Goal: Task Accomplishment & Management: Complete application form

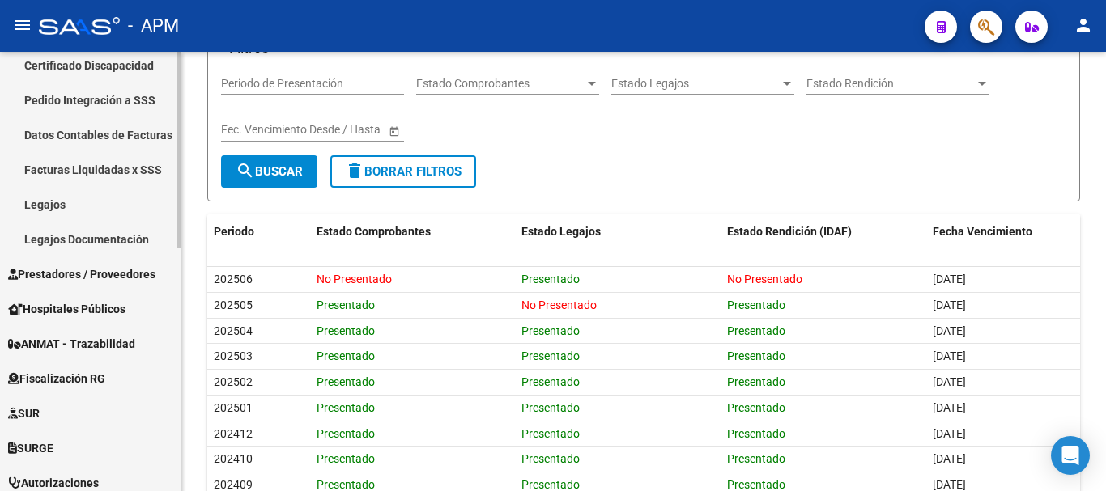
scroll to position [405, 0]
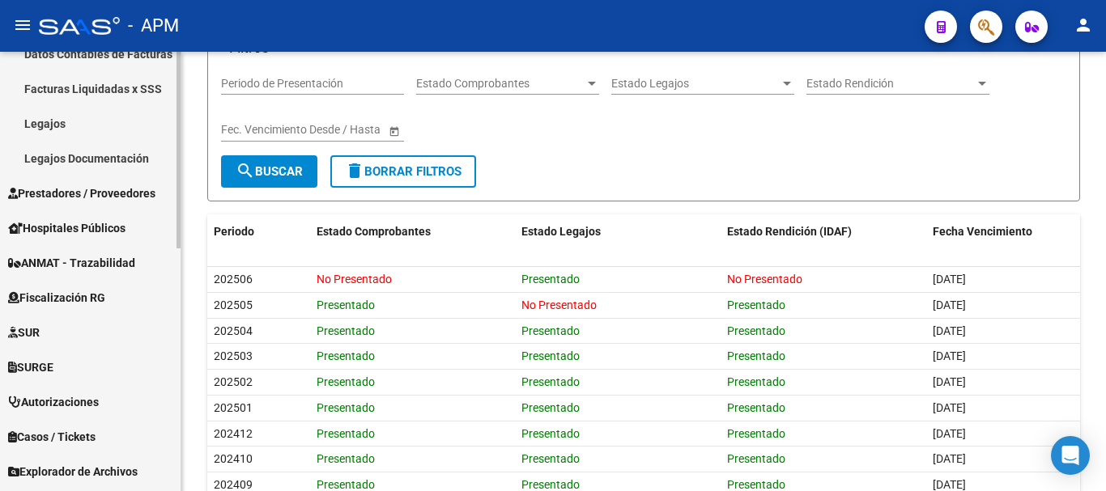
click at [107, 193] on span "Prestadores / Proveedores" at bounding box center [81, 194] width 147 height 18
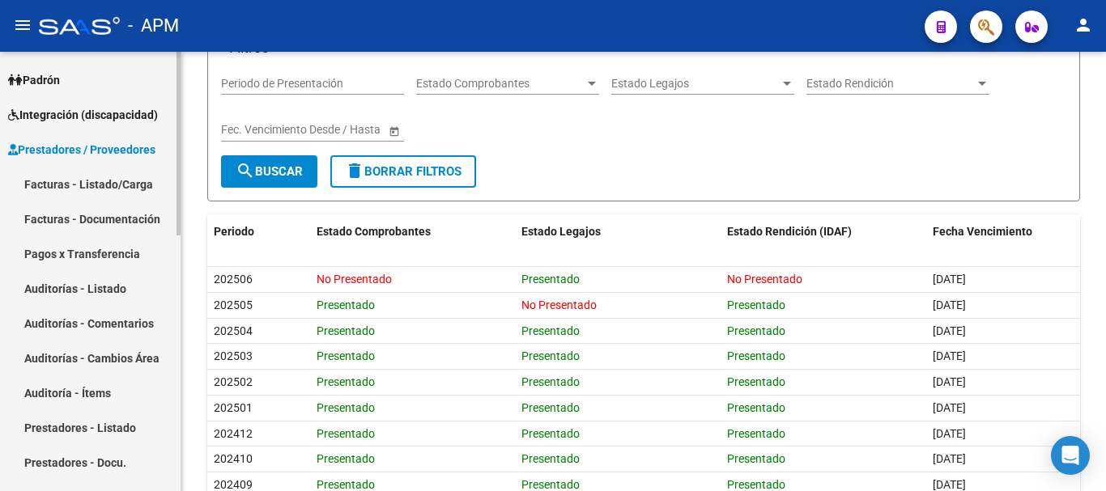
scroll to position [0, 0]
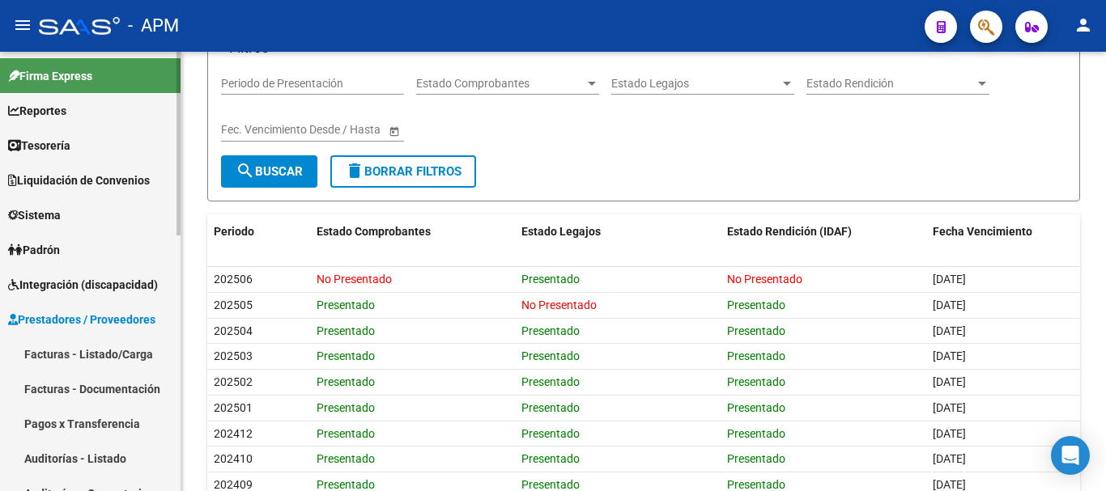
click at [133, 346] on link "Facturas - Listado/Carga" at bounding box center [90, 354] width 181 height 35
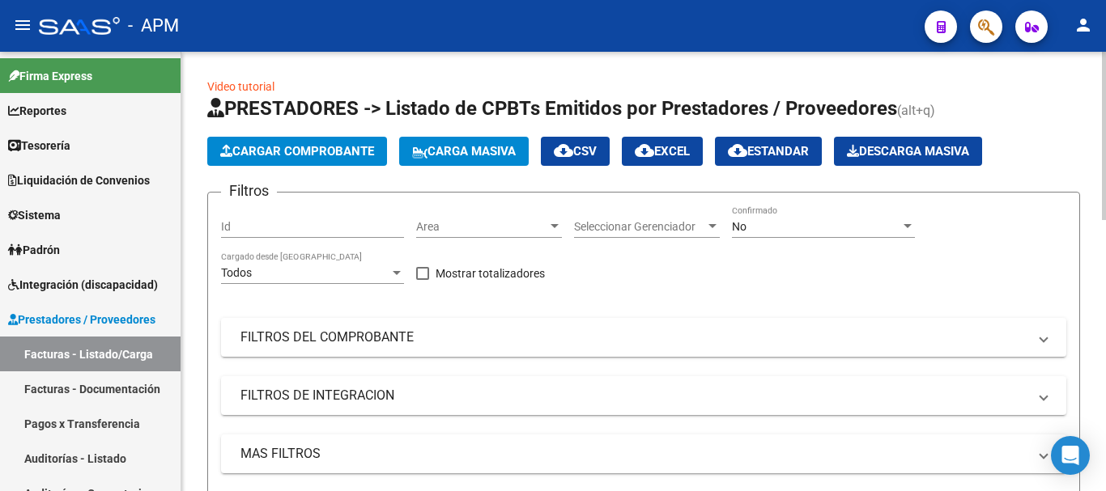
click at [335, 154] on span "Cargar Comprobante" at bounding box center [297, 151] width 154 height 15
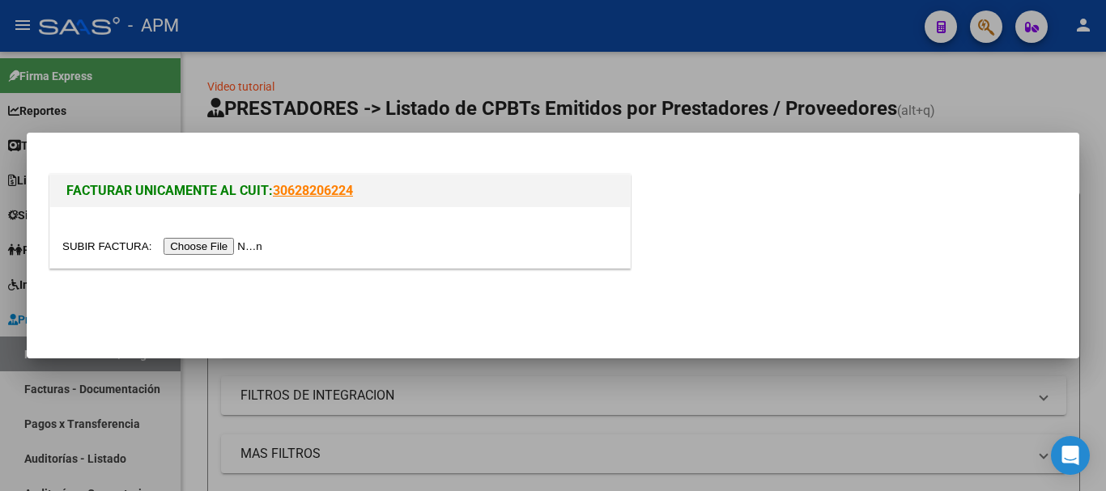
click at [215, 248] on input "file" at bounding box center [164, 246] width 205 height 17
click at [226, 251] on input "file" at bounding box center [164, 246] width 205 height 17
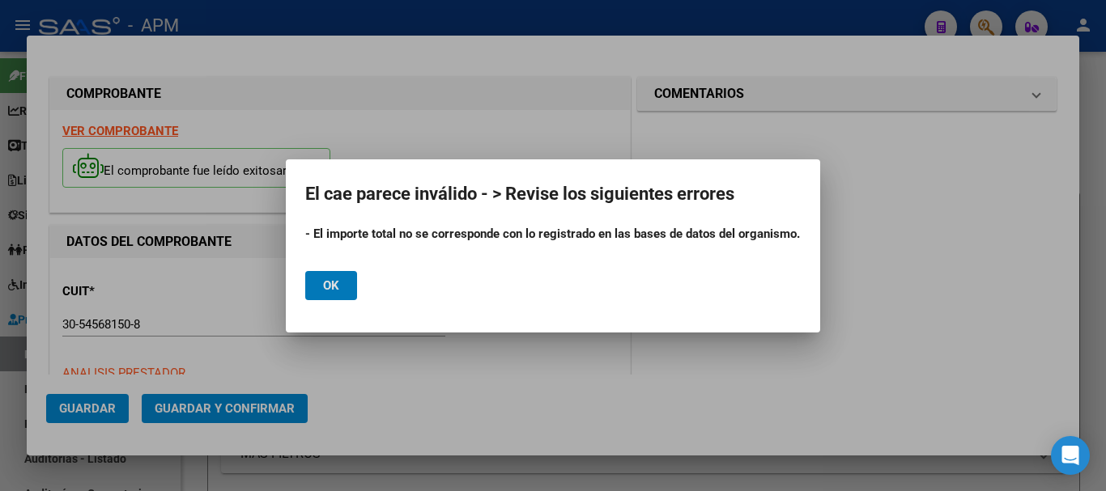
click at [321, 290] on button "Ok" at bounding box center [331, 285] width 52 height 29
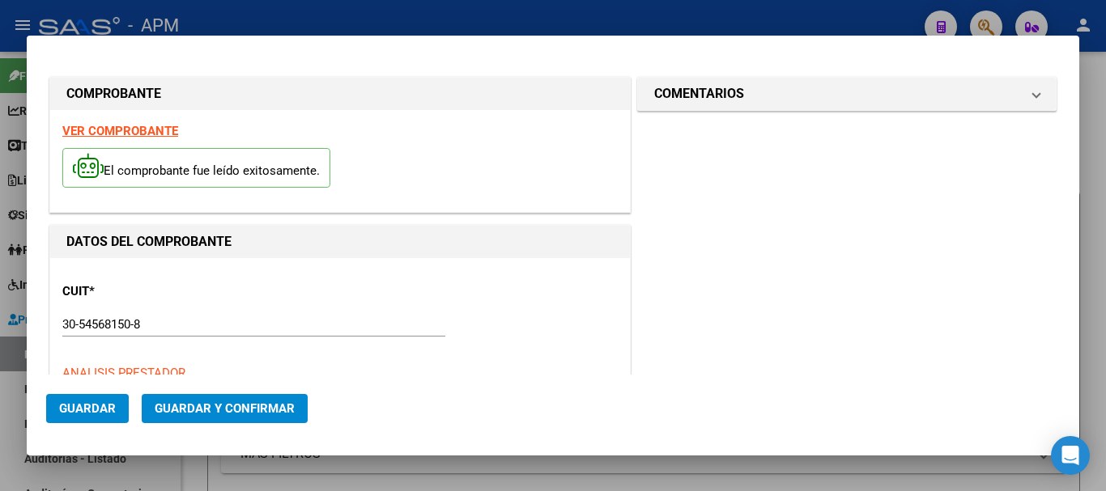
click at [123, 131] on strong "VER COMPROBANTE" at bounding box center [120, 131] width 116 height 15
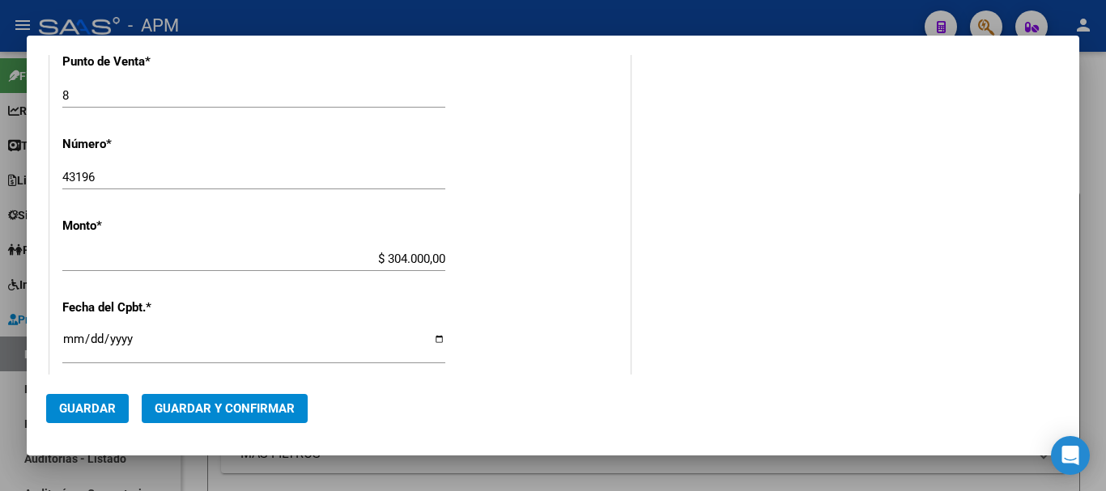
scroll to position [567, 0]
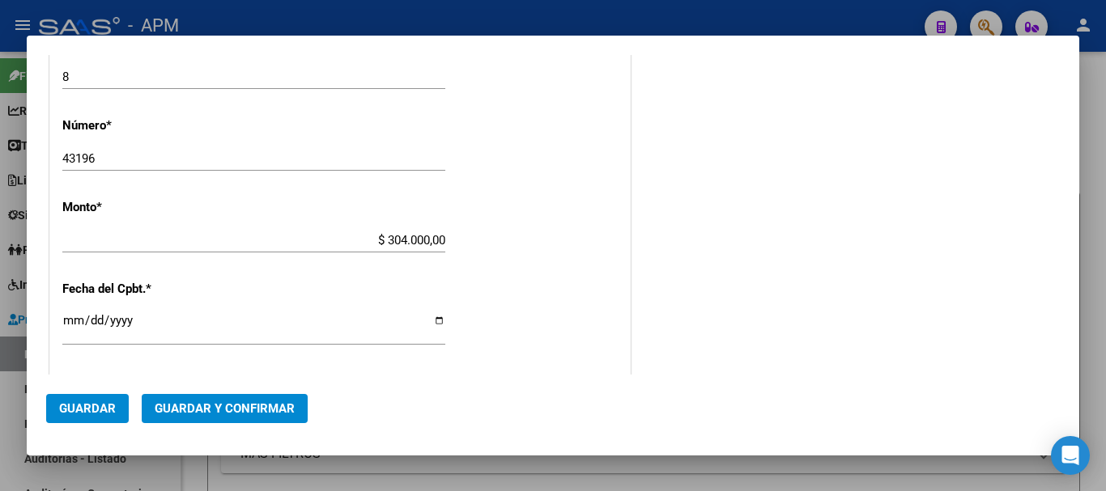
click at [438, 243] on input "$ 304.000,00" at bounding box center [253, 240] width 383 height 15
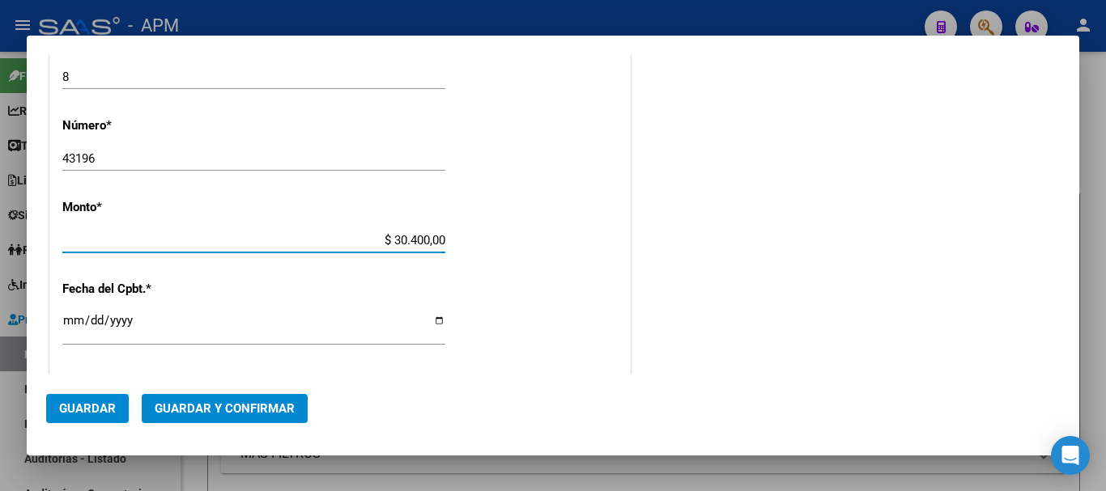
type input "$ 3.040,00"
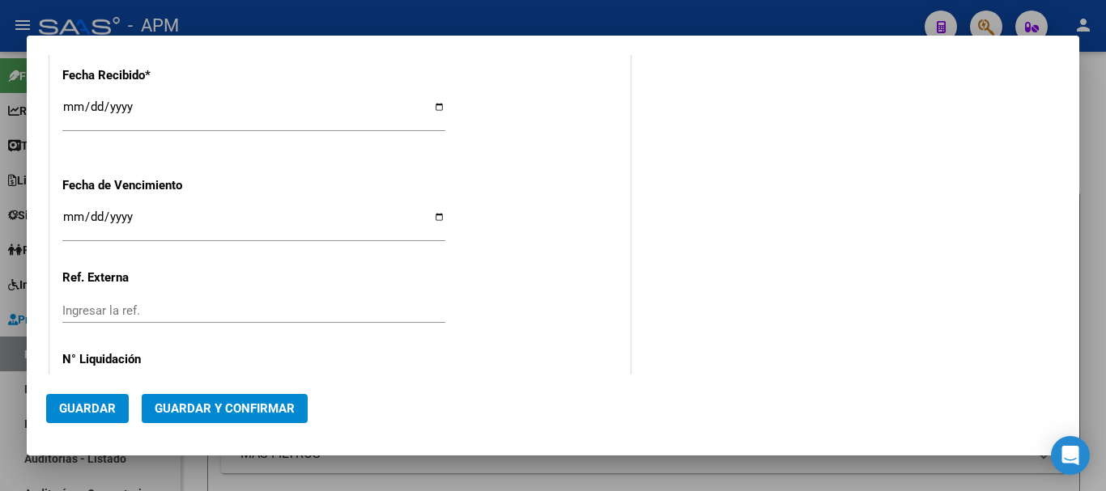
scroll to position [1035, 0]
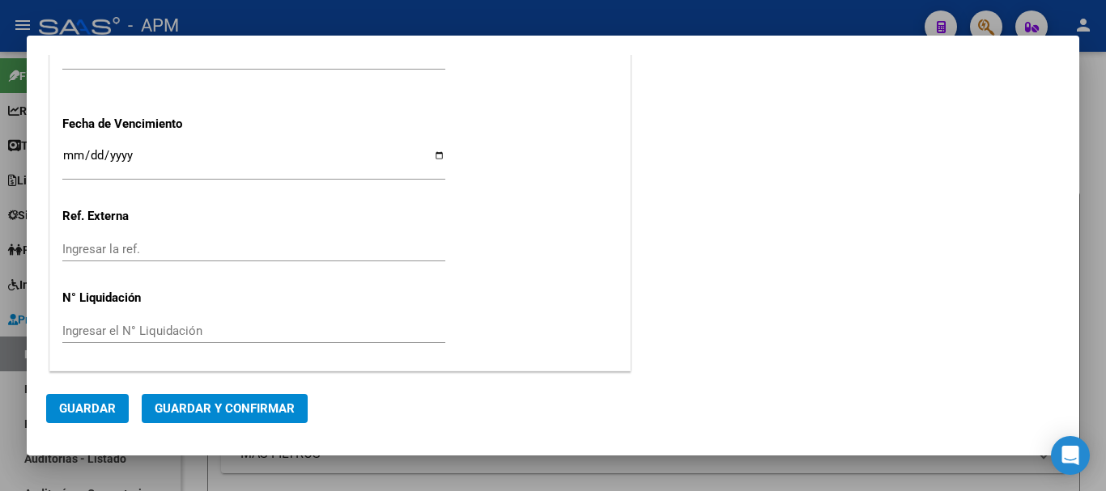
click at [216, 402] on span "Guardar y Confirmar" at bounding box center [225, 409] width 140 height 15
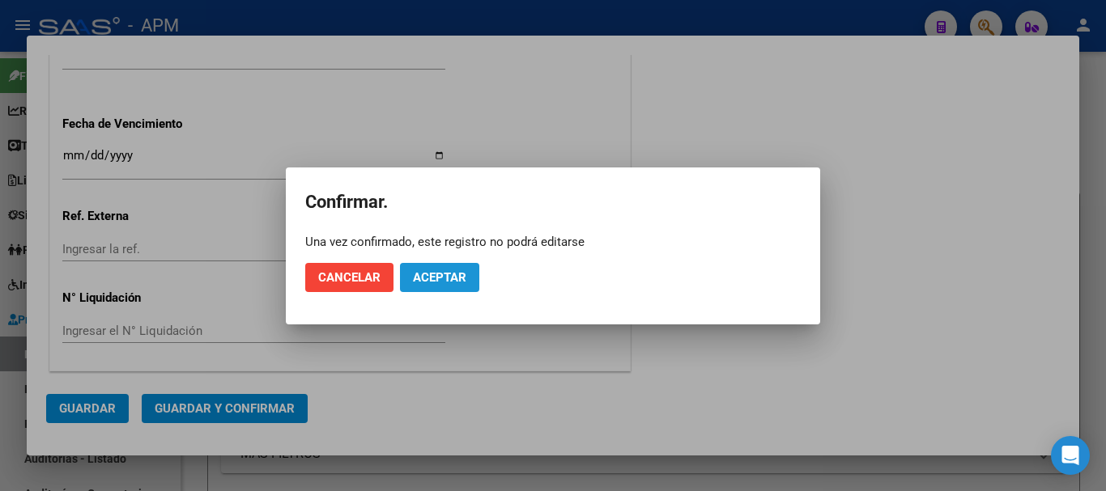
click at [430, 273] on span "Aceptar" at bounding box center [439, 277] width 53 height 15
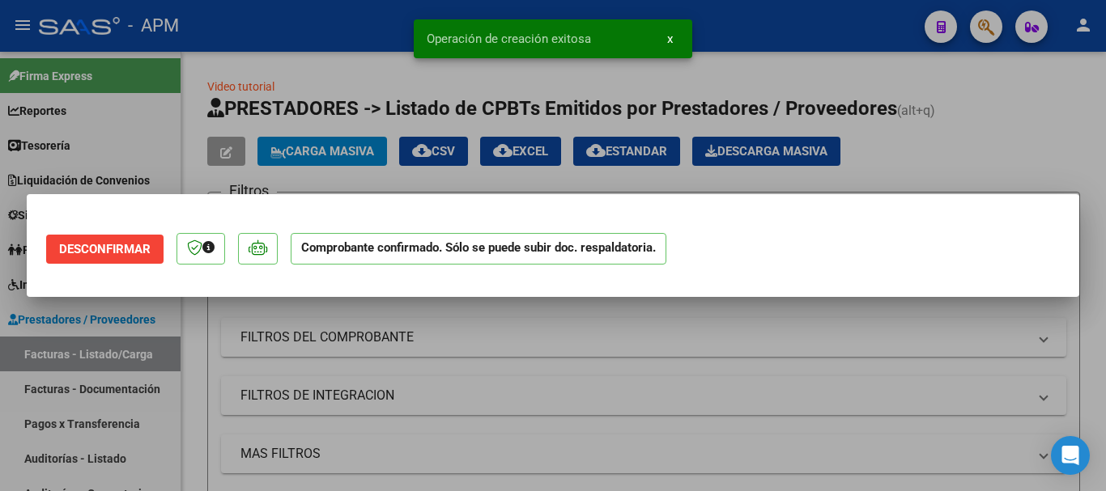
scroll to position [0, 0]
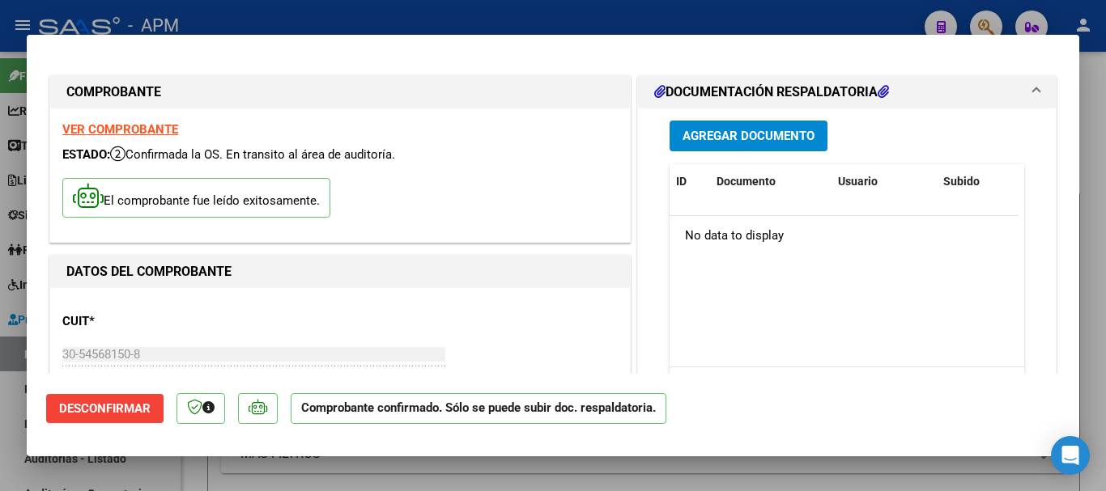
click at [686, 486] on div at bounding box center [553, 245] width 1106 height 491
type input "$ 0,00"
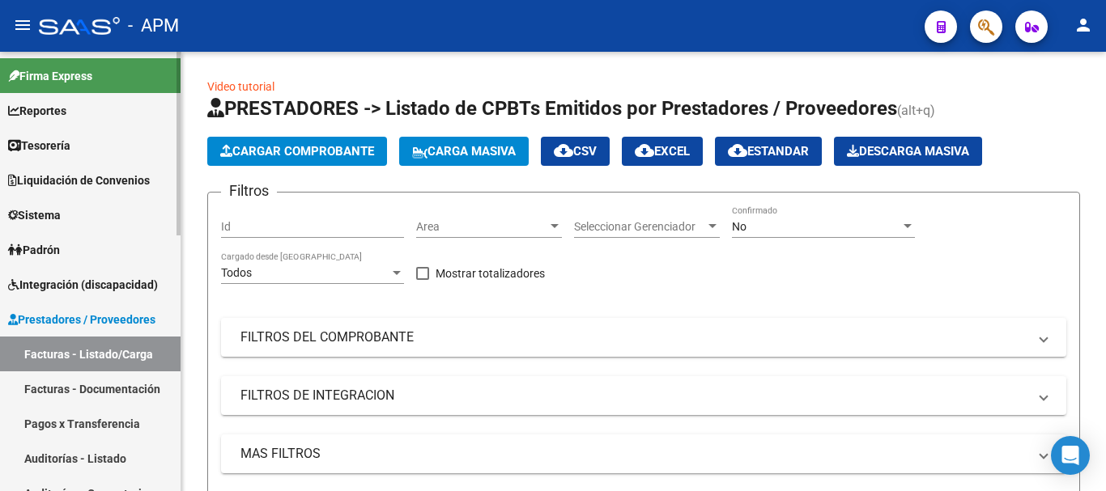
click at [79, 457] on link "Auditorías - Listado" at bounding box center [90, 458] width 181 height 35
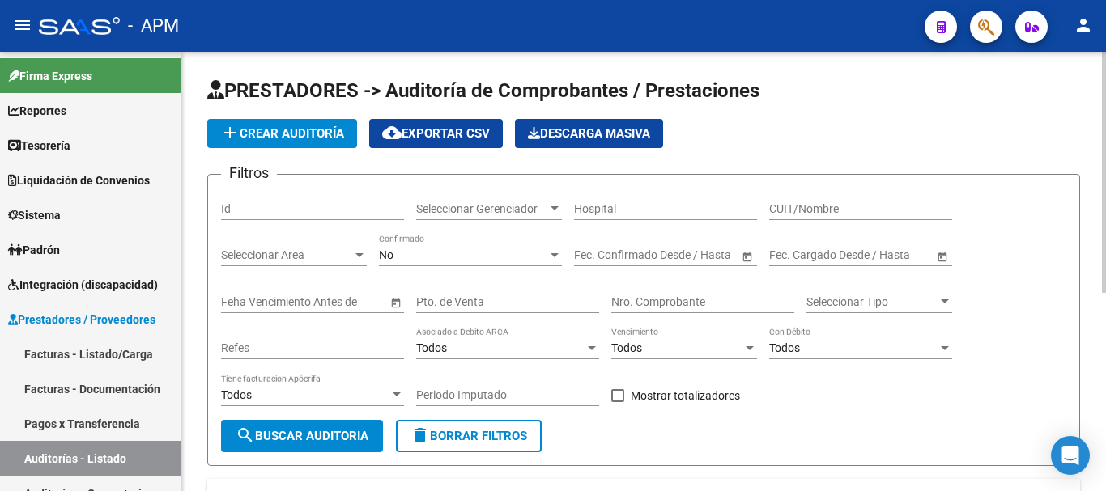
click at [291, 133] on span "add Crear Auditoría" at bounding box center [282, 133] width 124 height 15
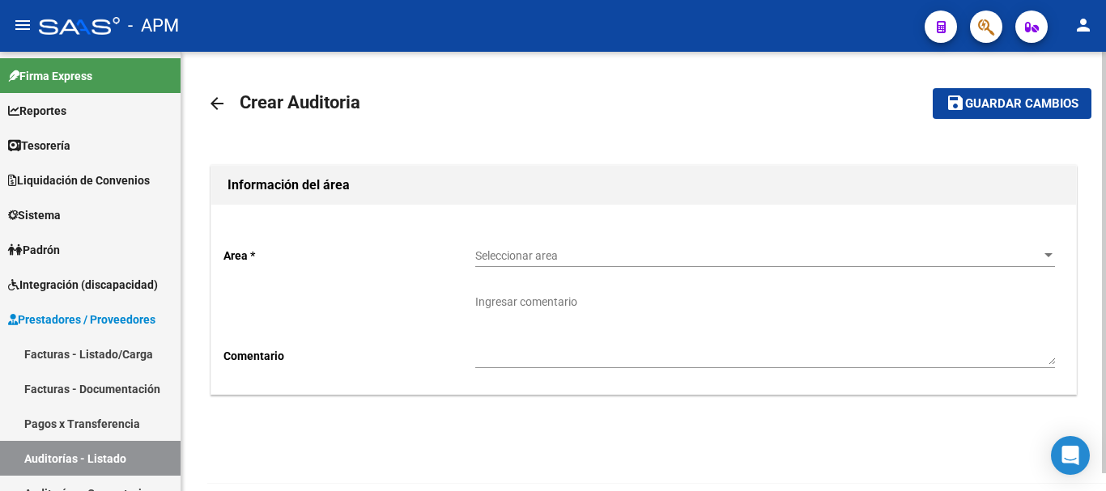
click at [892, 262] on span "Seleccionar area" at bounding box center [757, 256] width 565 height 14
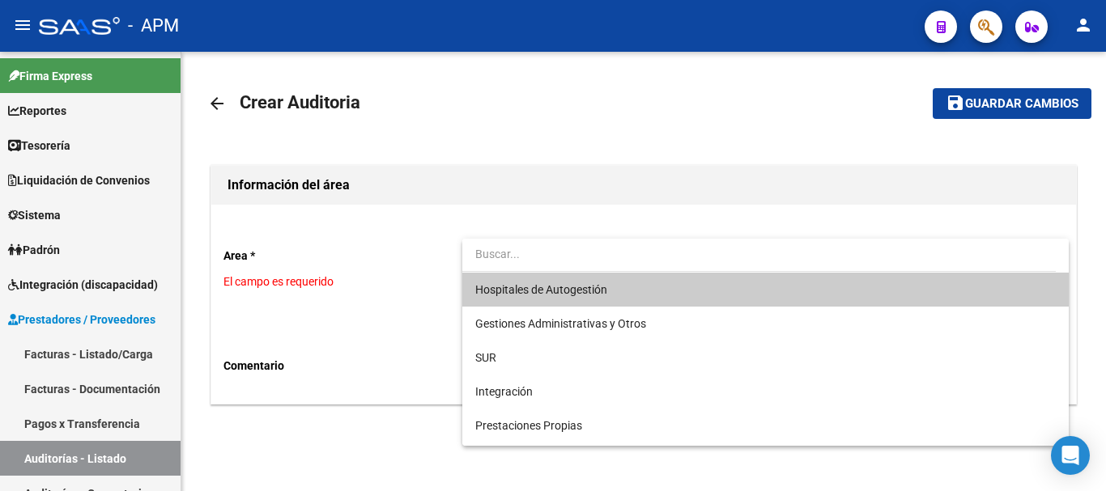
click at [661, 294] on span "Hospitales de Autogestión" at bounding box center [765, 290] width 580 height 34
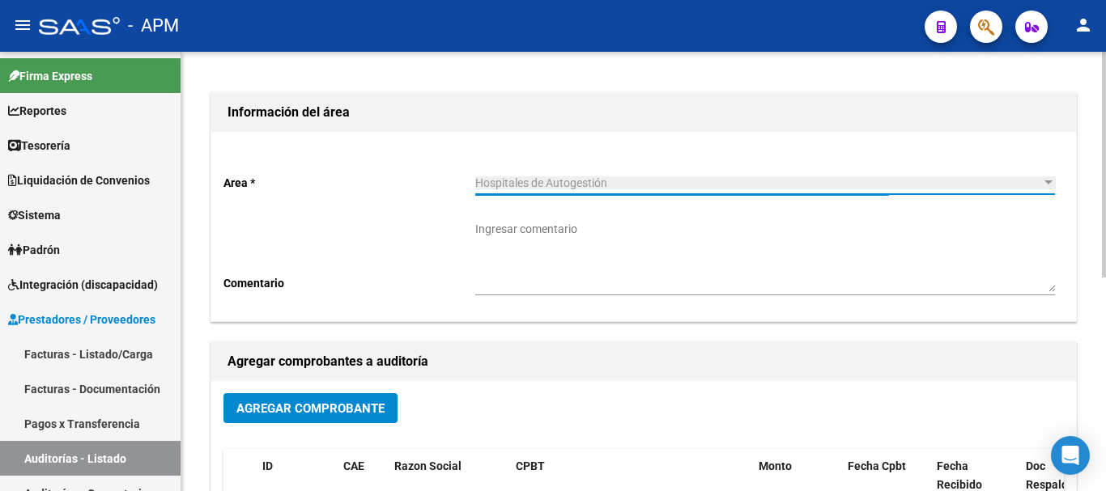
scroll to position [324, 0]
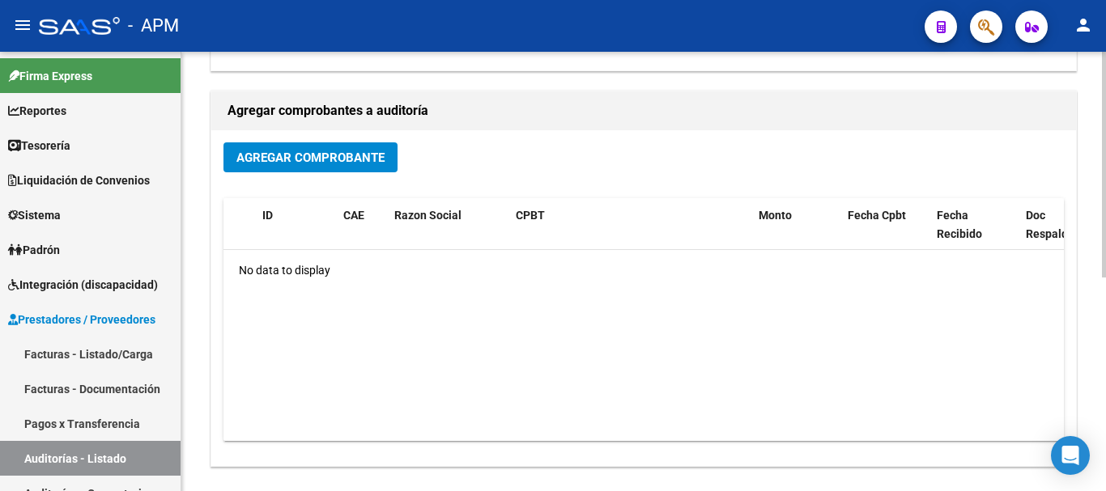
click at [382, 158] on span "Agregar Comprobante" at bounding box center [310, 158] width 148 height 15
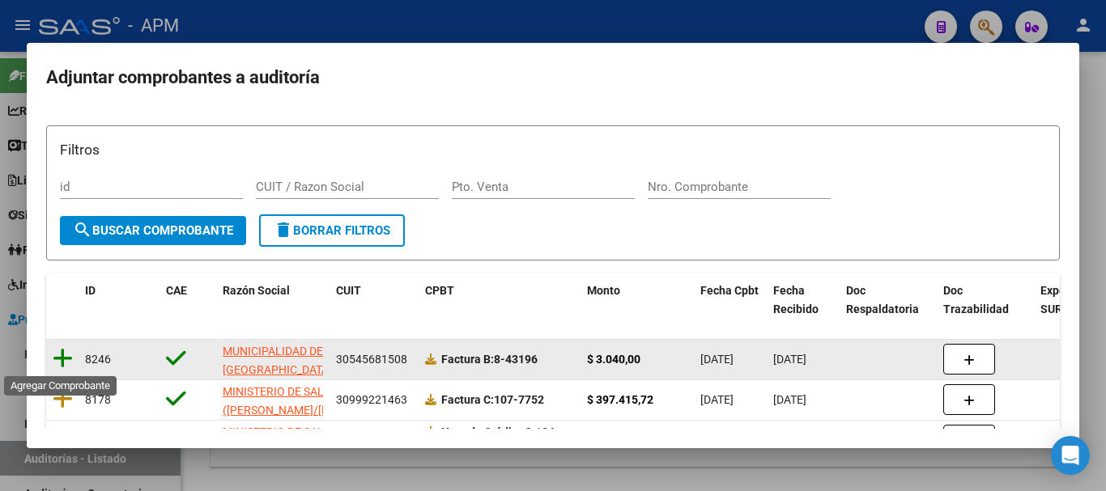
click at [66, 355] on icon at bounding box center [63, 358] width 20 height 23
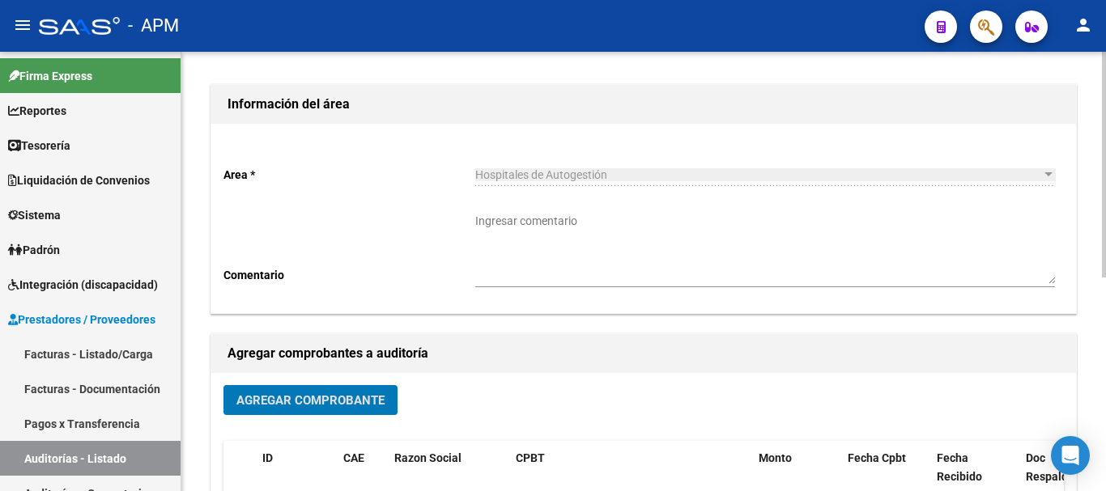
scroll to position [0, 0]
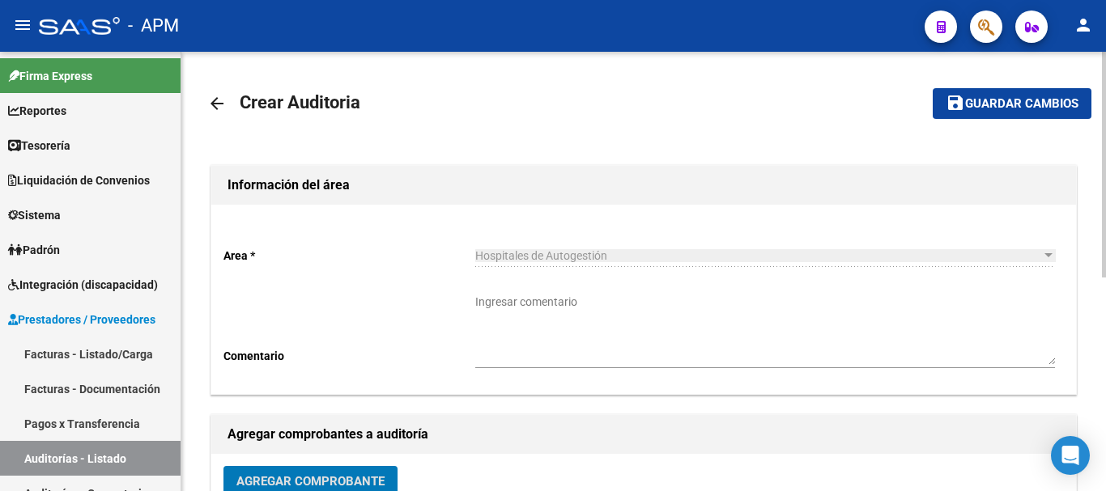
click at [1008, 106] on span "Guardar cambios" at bounding box center [1021, 104] width 113 height 15
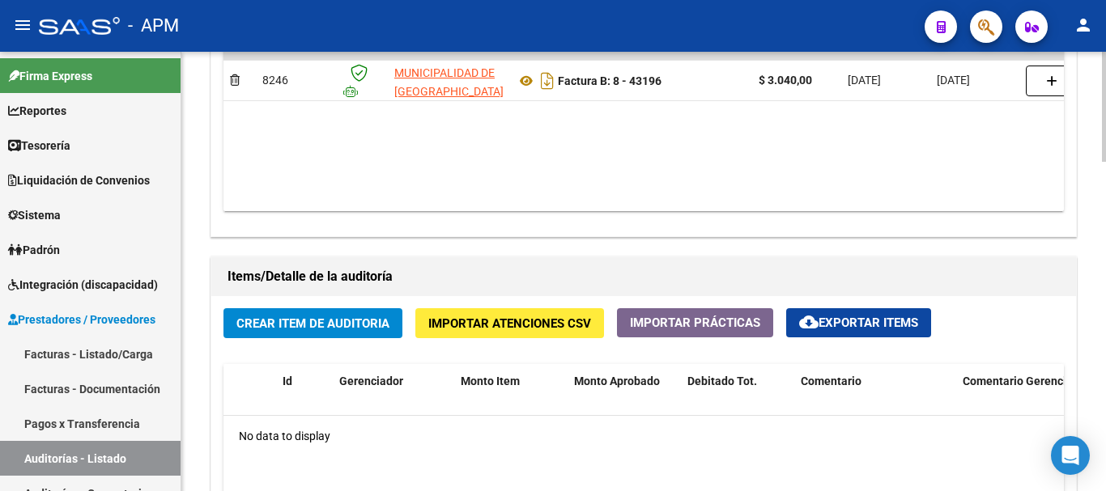
scroll to position [971, 0]
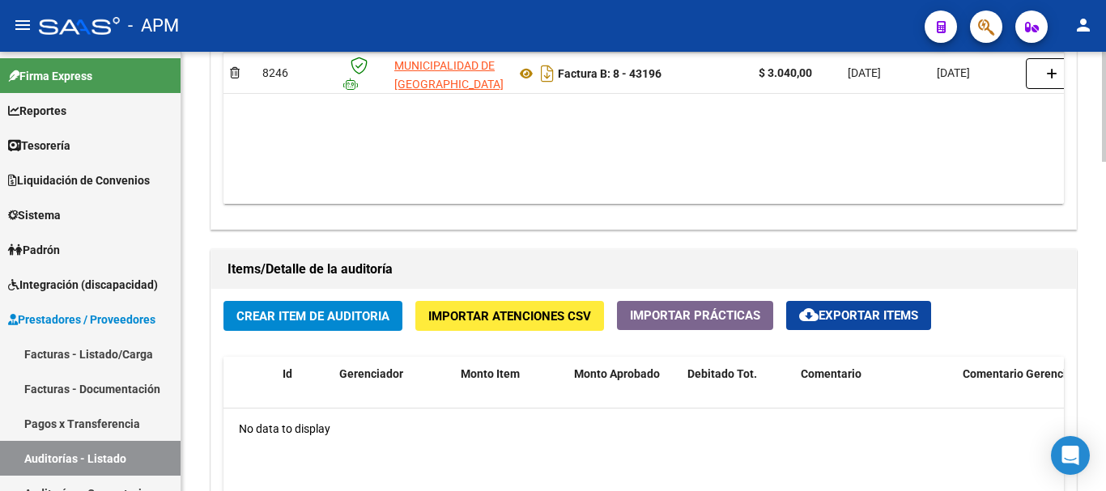
click at [371, 318] on span "Crear Item de Auditoria" at bounding box center [312, 316] width 153 height 15
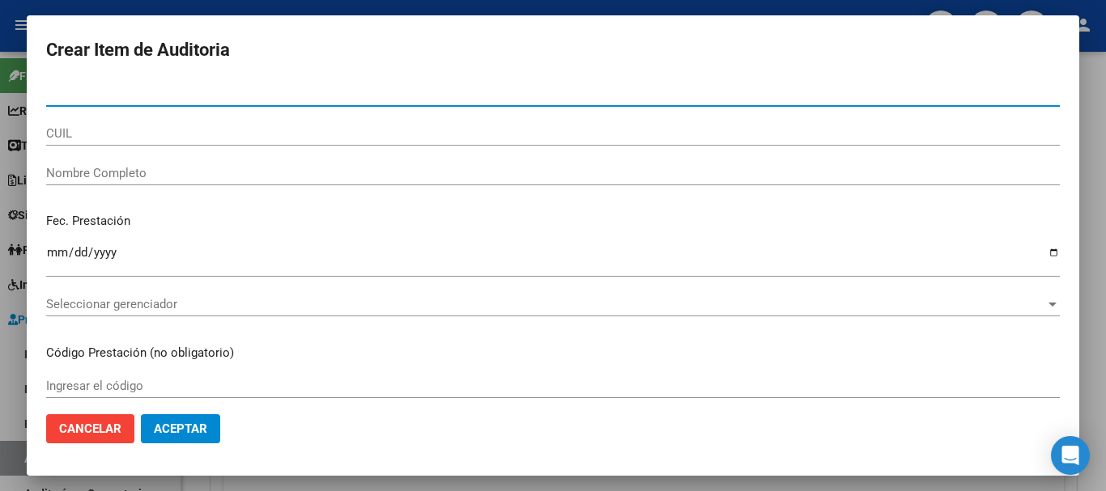
paste input "35539220"
type input "35539220"
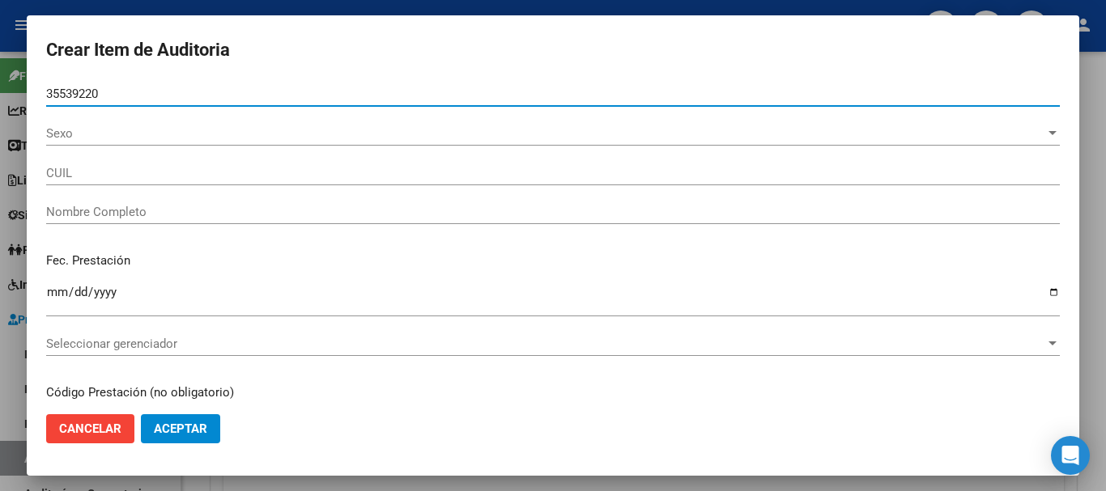
type input "27355392207"
type input "[PERSON_NAME]"
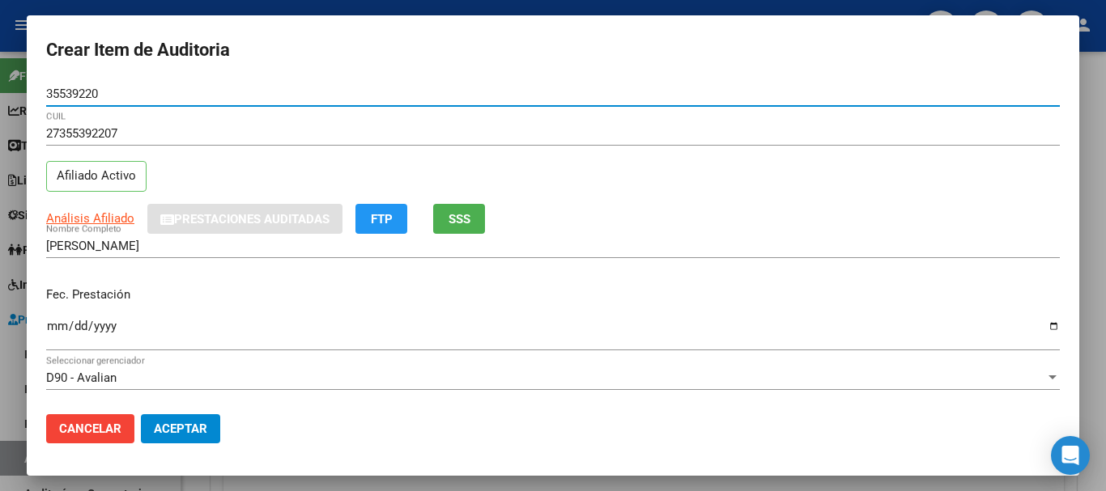
type input "35539220"
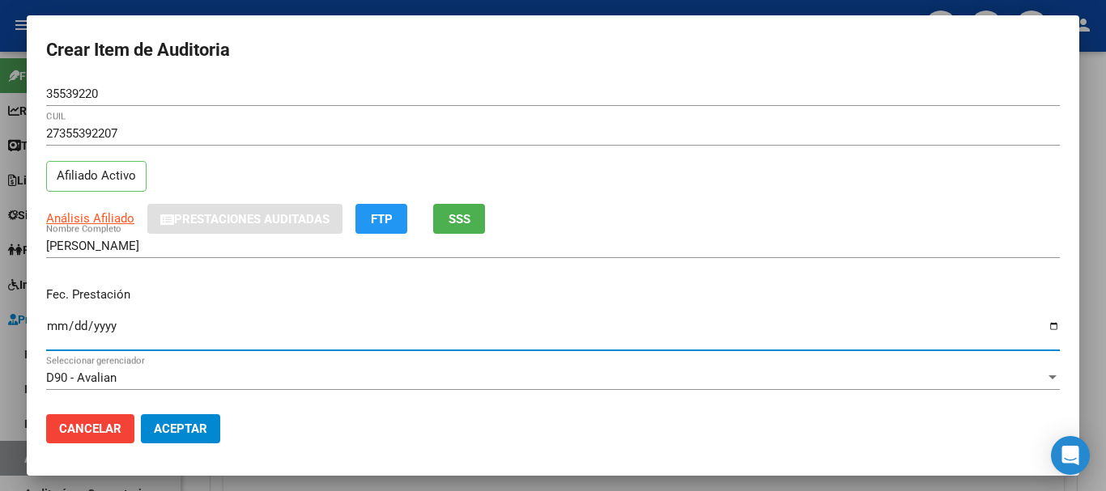
click at [50, 328] on input "Ingresar la fecha" at bounding box center [552, 333] width 1013 height 26
type input "[DATE]"
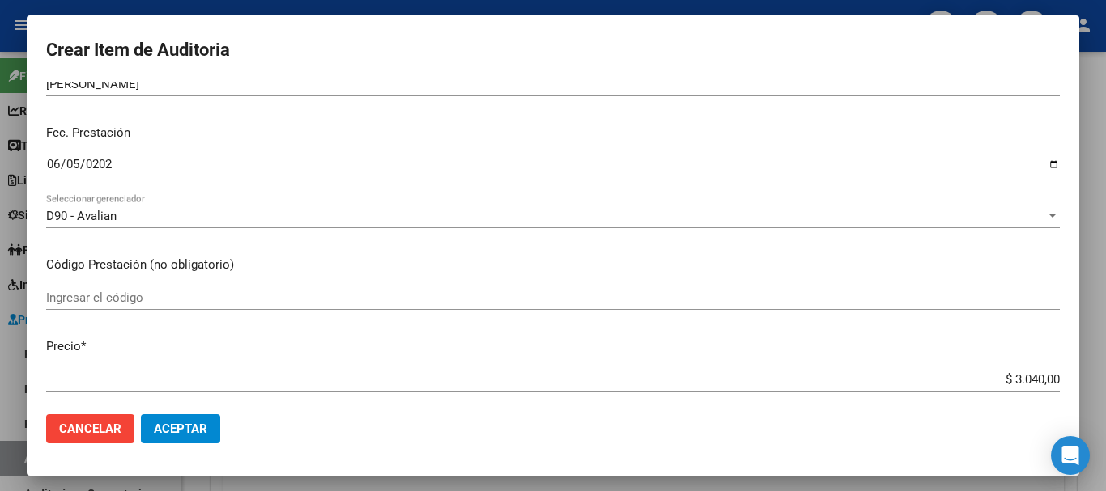
click at [142, 304] on input "Ingresar el código" at bounding box center [552, 298] width 1013 height 15
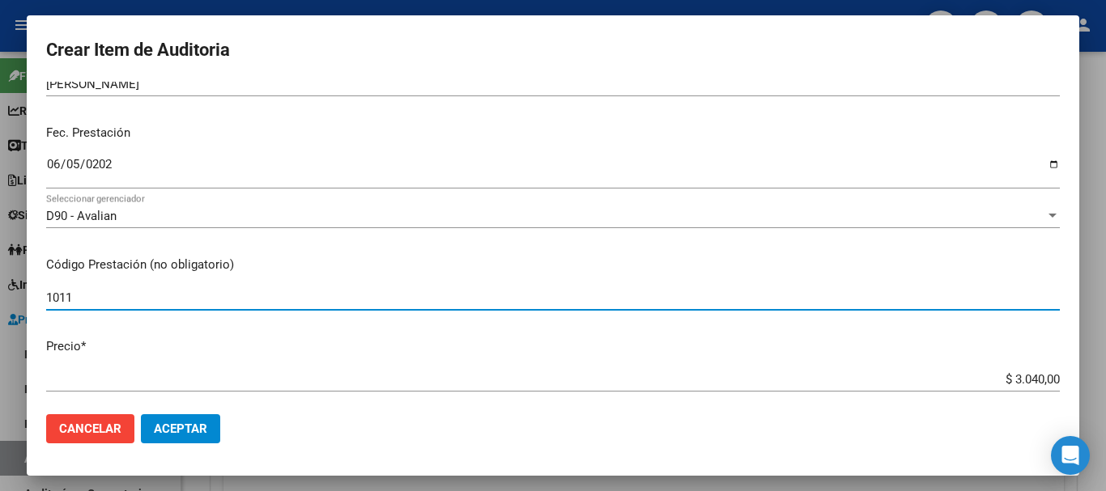
type input "1011"
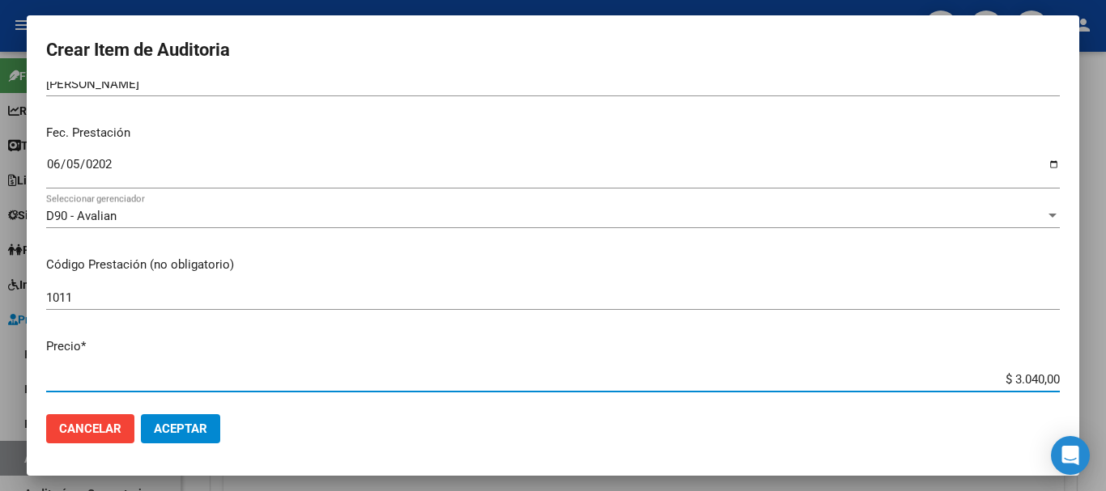
drag, startPoint x: 1000, startPoint y: 376, endPoint x: 1078, endPoint y: 376, distance: 78.5
click at [1078, 376] on mat-dialog-content "35539220 Nro Documento 27355392207 CUIL Afiliado Activo Análisis Afiliado Prest…" at bounding box center [553, 242] width 1052 height 320
type input "$ 0,01"
type input "$ 0,15"
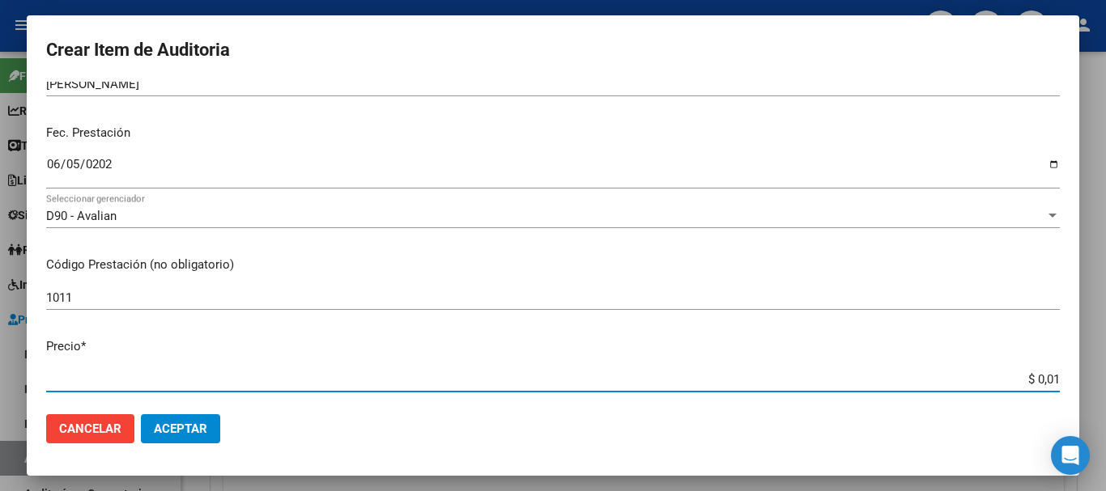
type input "$ 0,15"
type input "$ 1,52"
type input "$ 15,20"
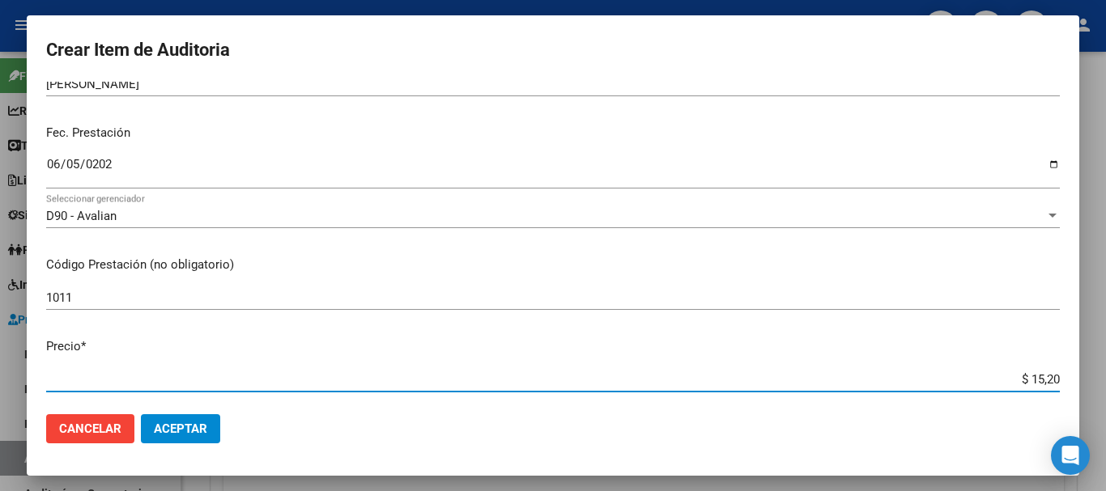
type input "$ 152,00"
type input "$ 1.520,00"
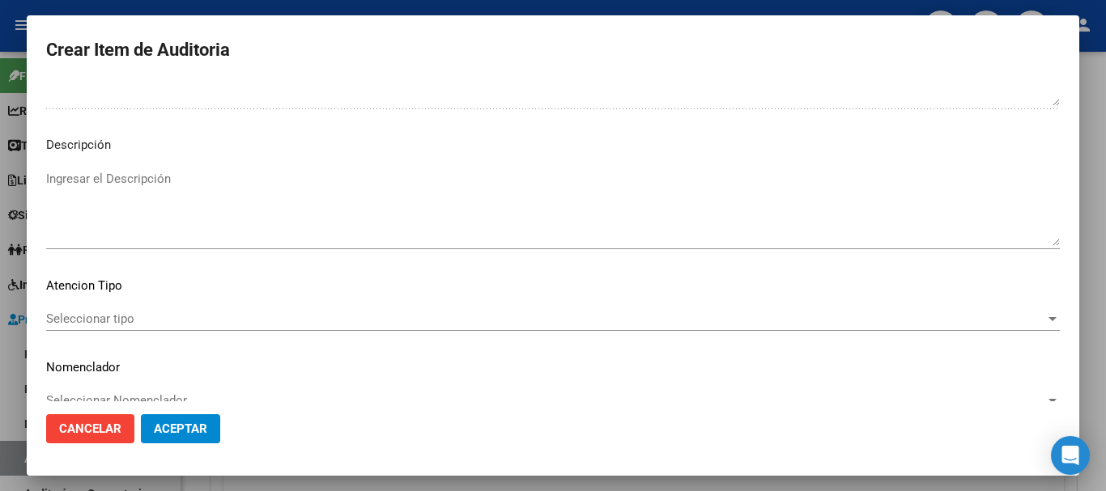
scroll to position [998, 0]
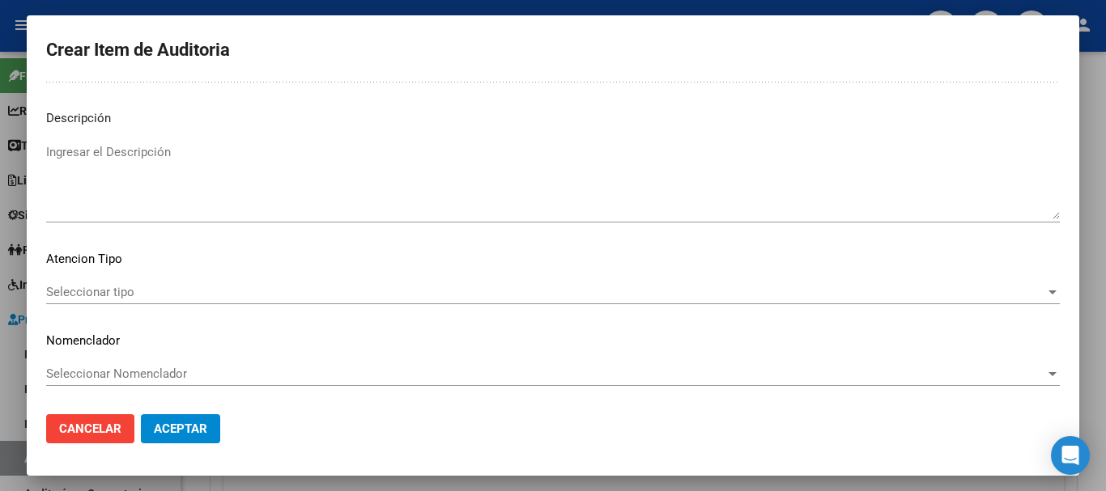
click at [959, 299] on span "Seleccionar tipo" at bounding box center [545, 292] width 999 height 15
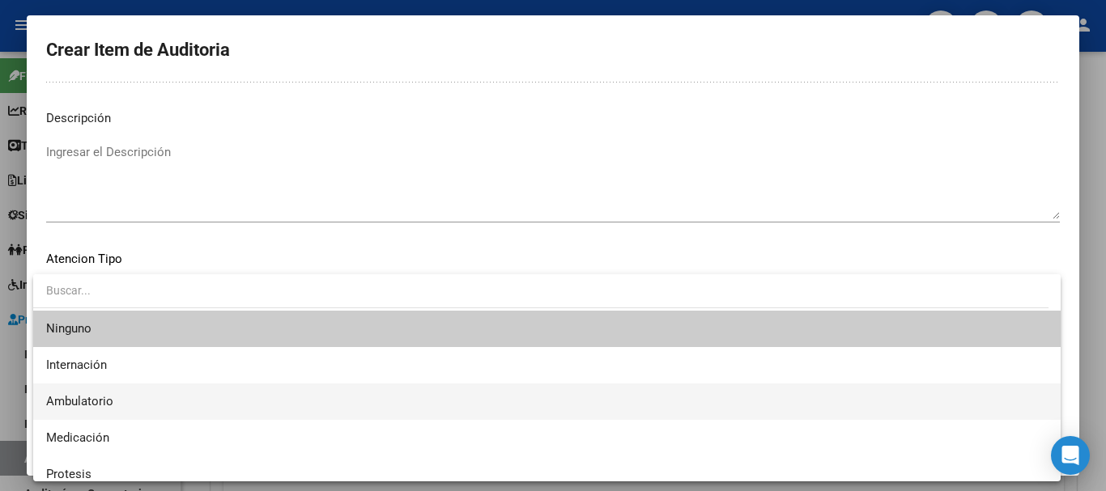
click at [261, 397] on span "Ambulatorio" at bounding box center [546, 402] width 1001 height 36
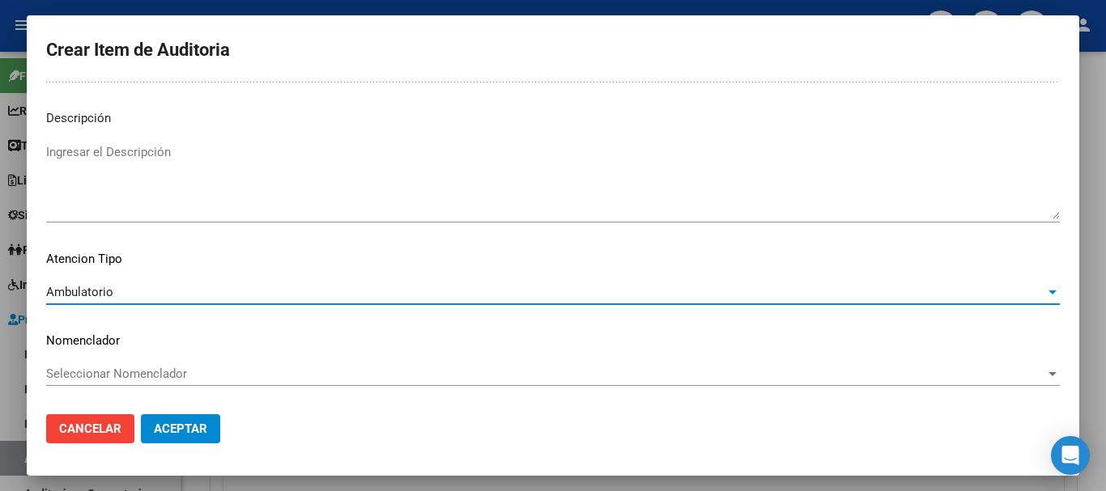
click at [192, 430] on span "Aceptar" at bounding box center [180, 429] width 53 height 15
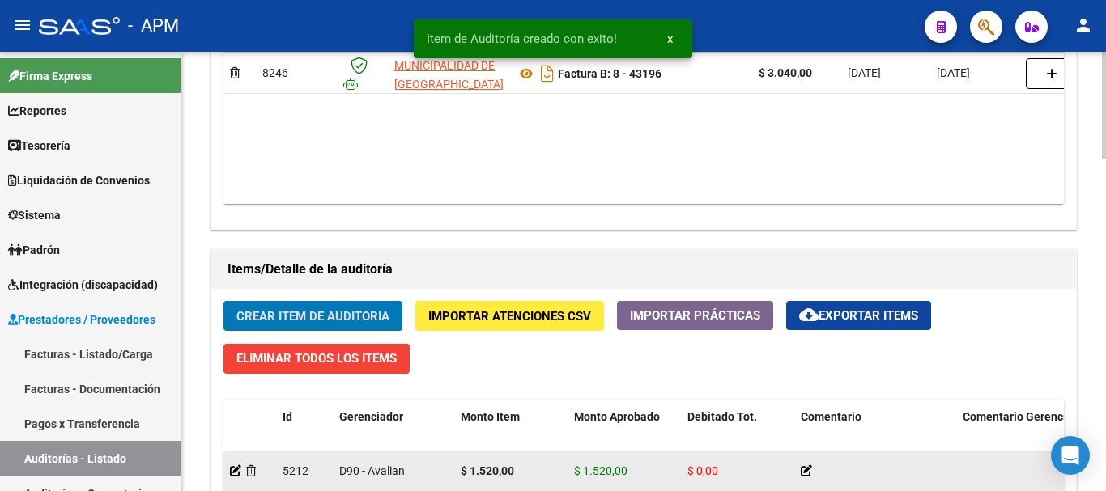
scroll to position [972, 0]
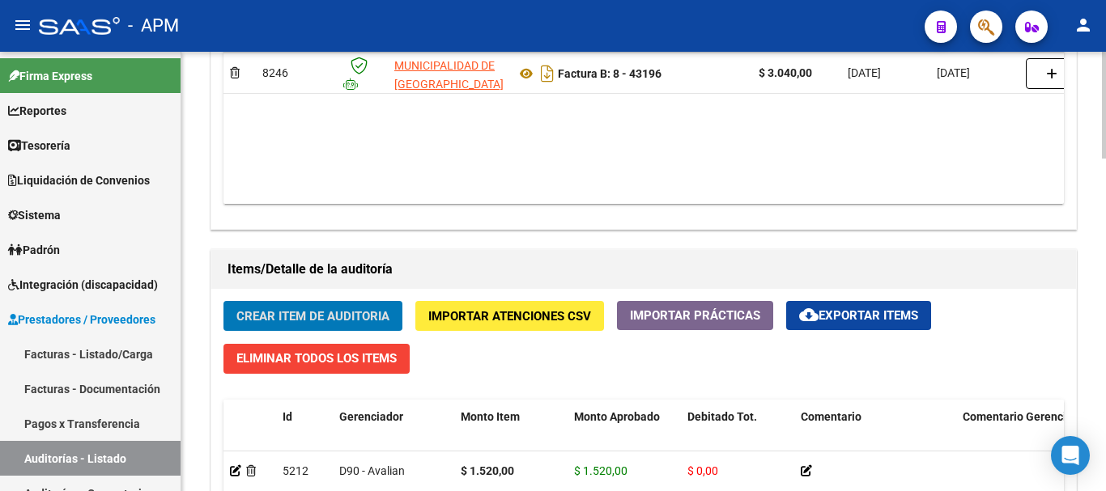
drag, startPoint x: 335, startPoint y: 300, endPoint x: 333, endPoint y: 308, distance: 8.5
click at [333, 308] on span "Crear Item de Auditoria" at bounding box center [312, 315] width 153 height 15
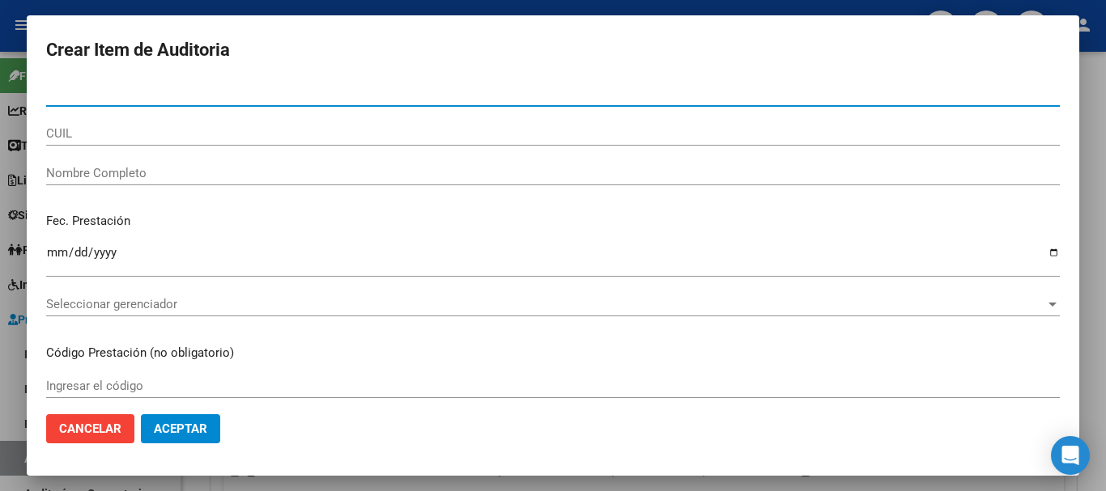
paste input "44889790"
type input "44889790"
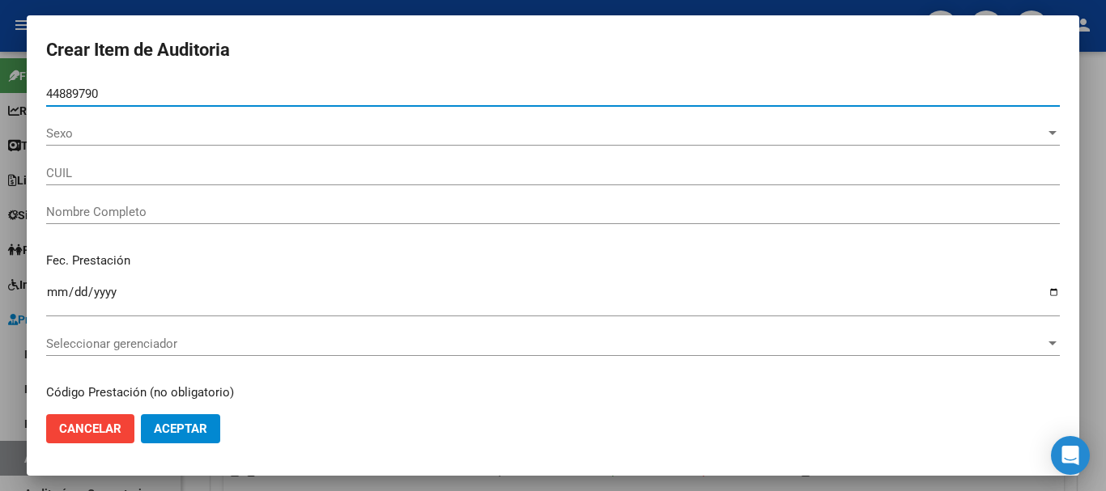
type input "20448897908"
type input "[PERSON_NAME] [PERSON_NAME]"
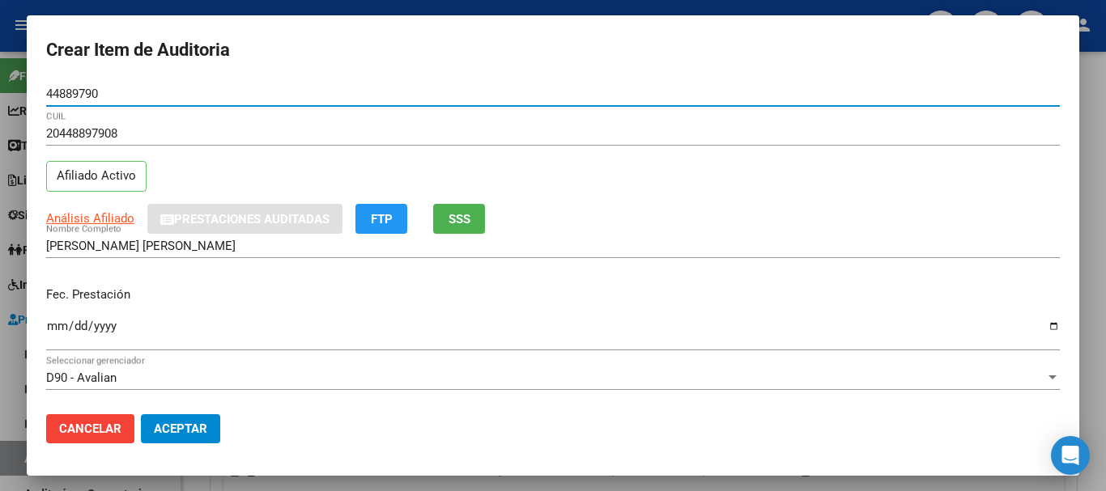
type input "44889790"
click at [53, 295] on p "Fec. Prestación" at bounding box center [552, 295] width 1013 height 19
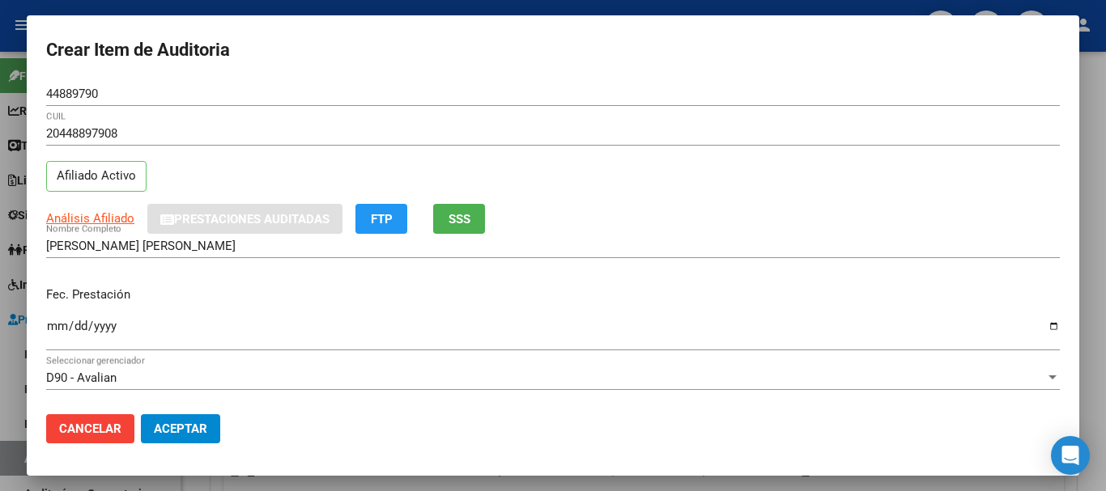
click at [57, 327] on input "Ingresar la fecha" at bounding box center [552, 333] width 1013 height 26
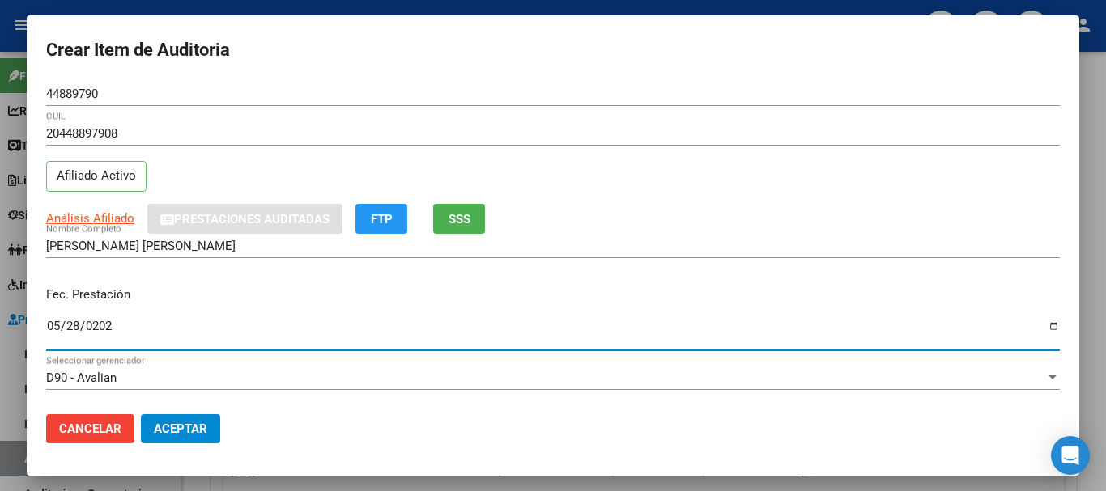
type input "[DATE]"
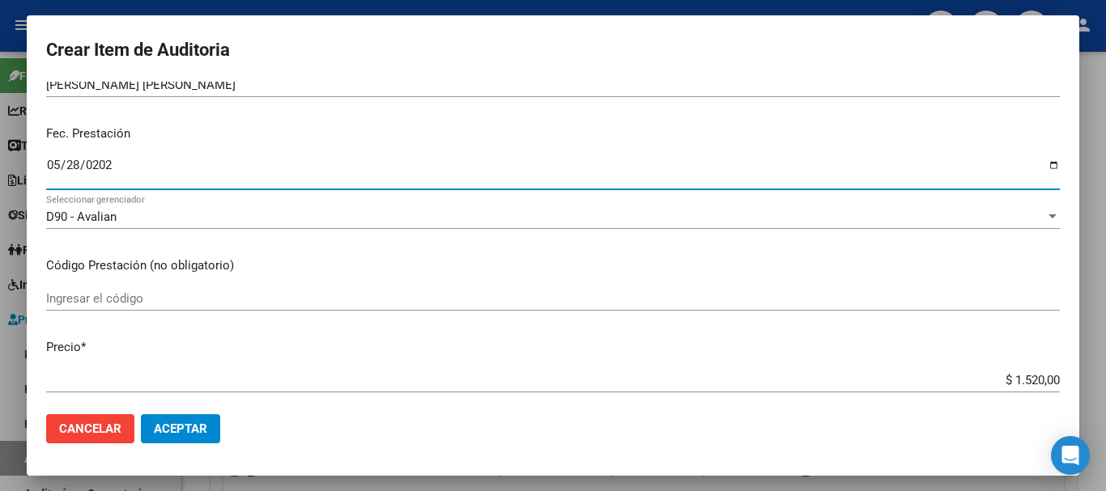
scroll to position [162, 0]
click at [150, 303] on input "Ingresar el código" at bounding box center [552, 298] width 1013 height 15
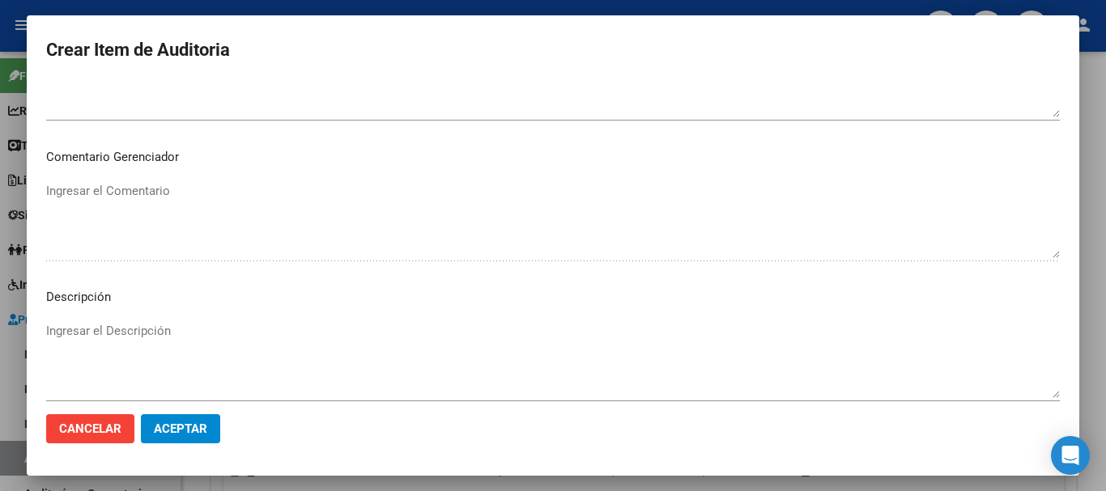
scroll to position [971, 0]
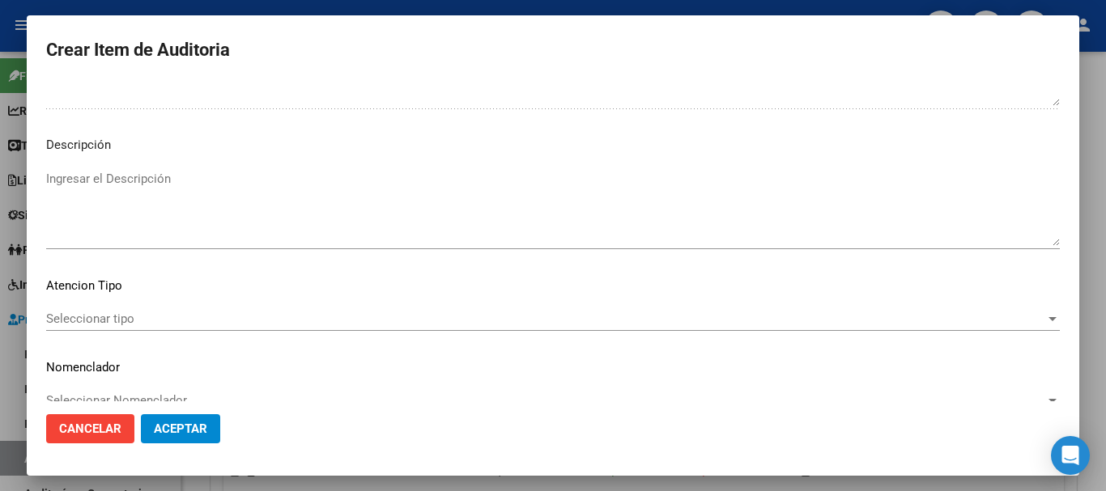
type input "1011"
click at [950, 319] on span "Seleccionar tipo" at bounding box center [545, 319] width 999 height 15
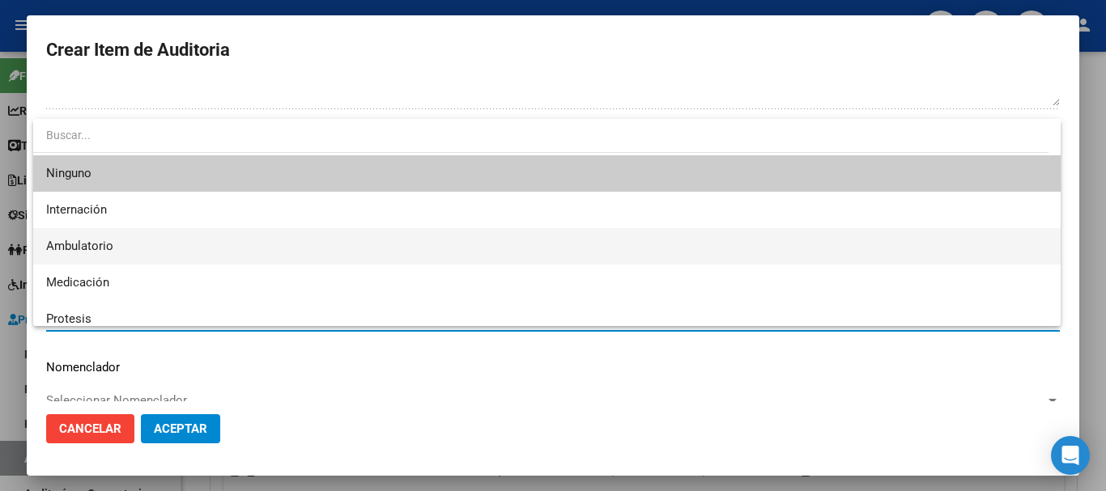
click at [190, 252] on span "Ambulatorio" at bounding box center [546, 246] width 1001 height 36
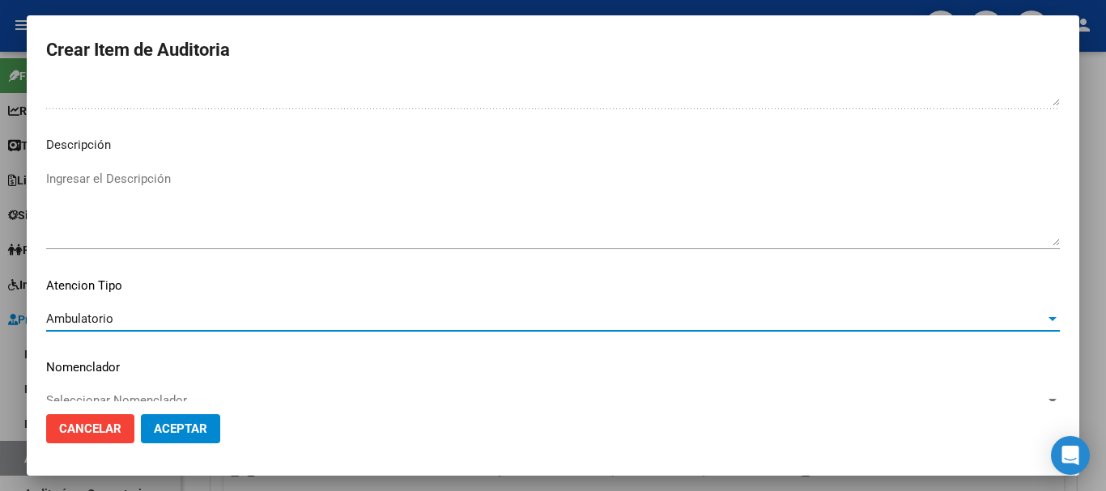
click at [177, 431] on span "Aceptar" at bounding box center [180, 429] width 53 height 15
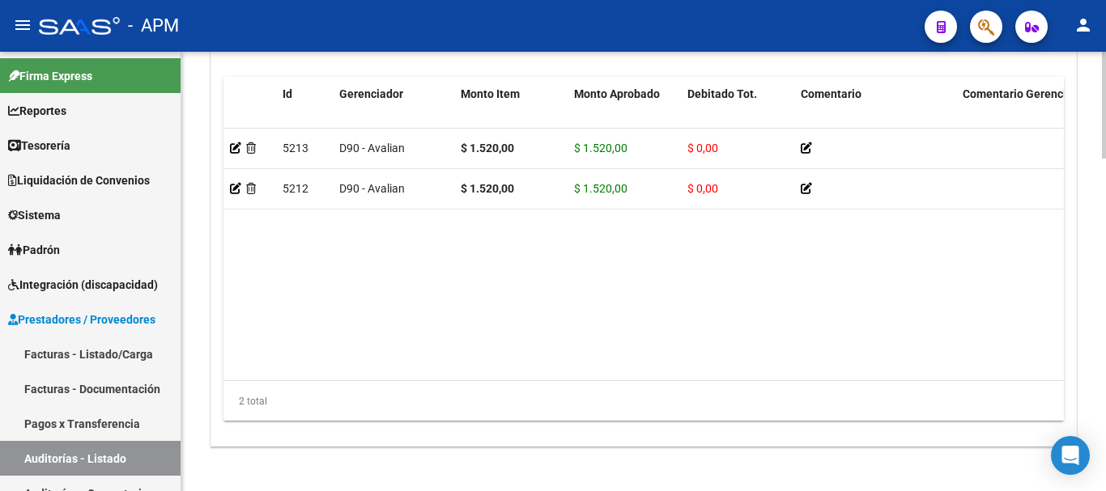
scroll to position [1366, 0]
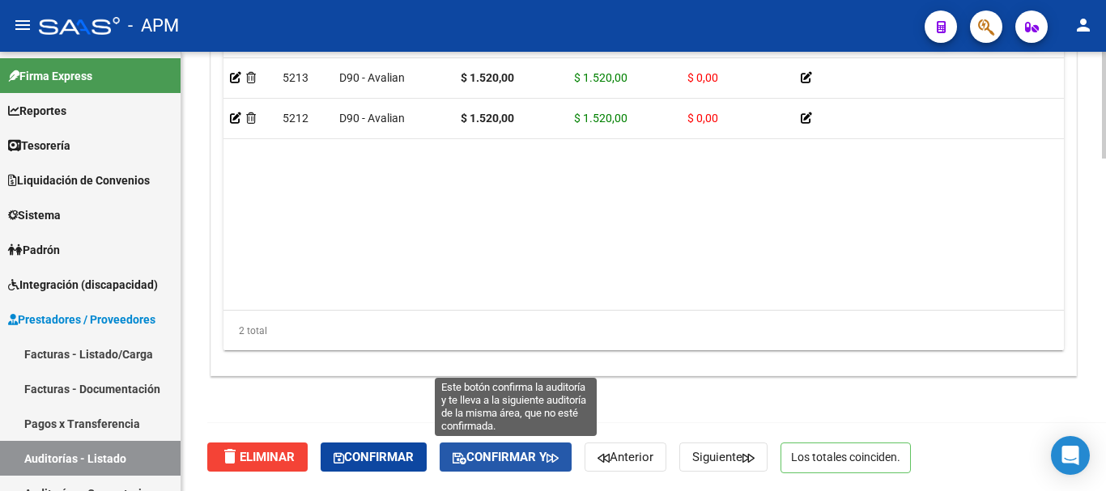
click at [514, 453] on span "Confirmar y" at bounding box center [506, 457] width 106 height 15
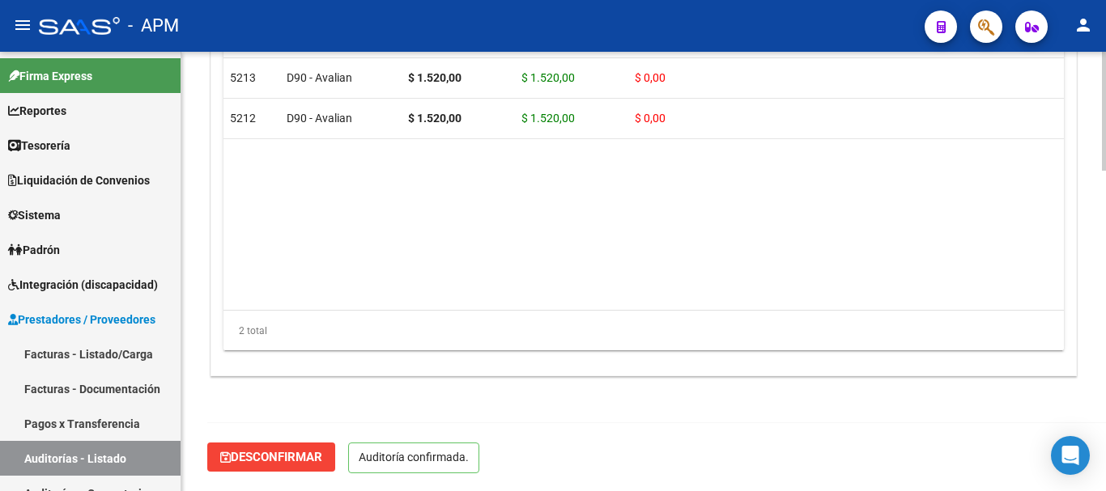
scroll to position [1183, 0]
type input "202508"
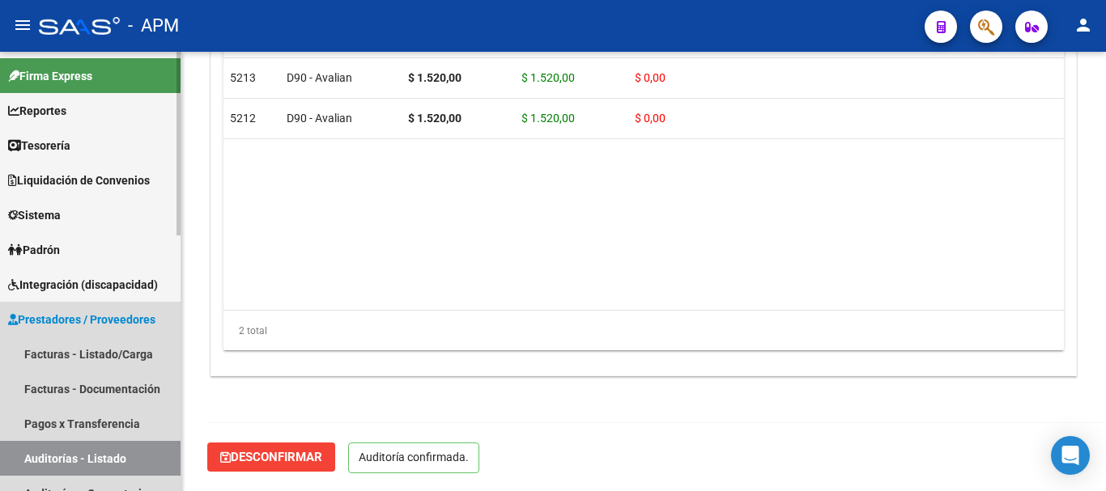
click at [139, 459] on link "Auditorías - Listado" at bounding box center [90, 458] width 181 height 35
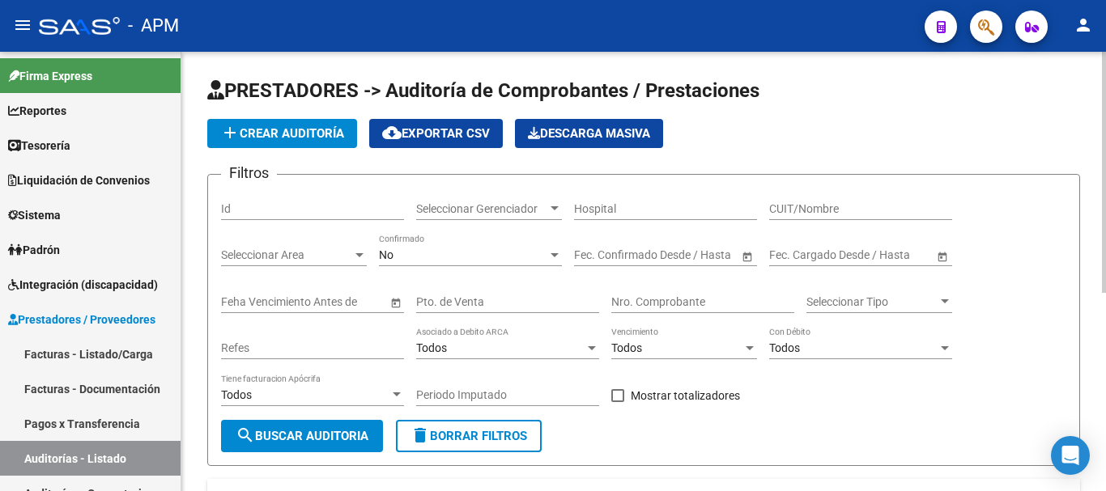
click at [553, 252] on div at bounding box center [554, 255] width 15 height 13
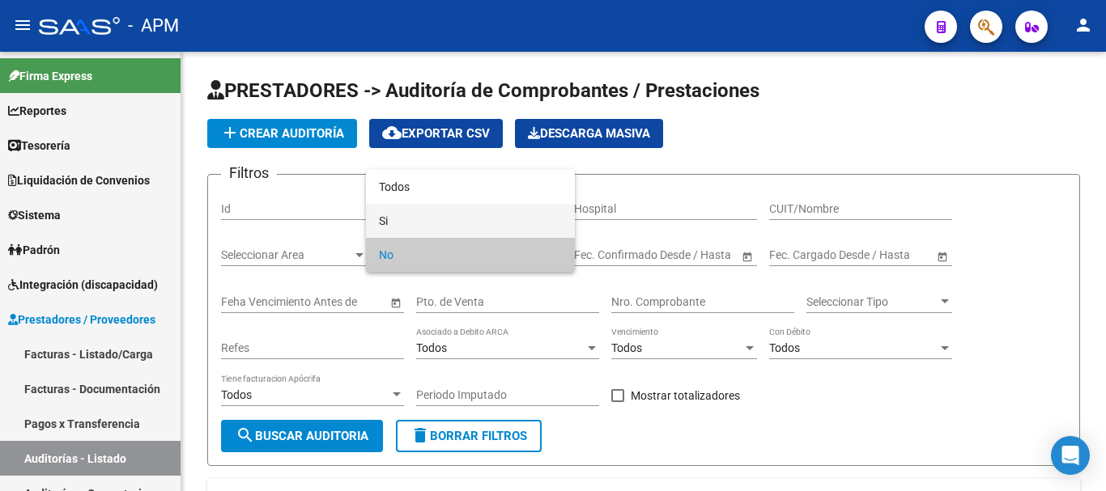
click at [514, 219] on span "Si" at bounding box center [470, 221] width 183 height 34
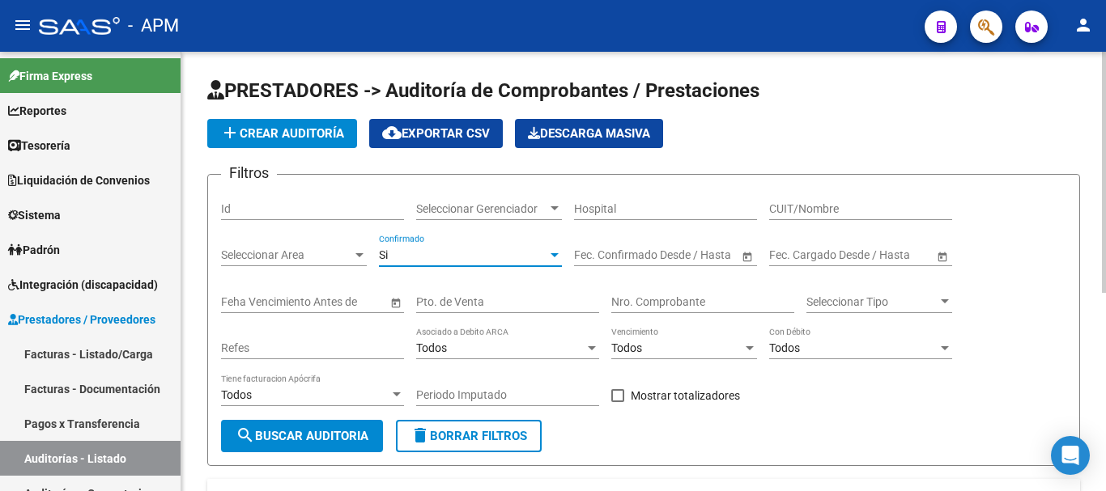
click at [744, 247] on span "Open calendar" at bounding box center [747, 255] width 39 height 39
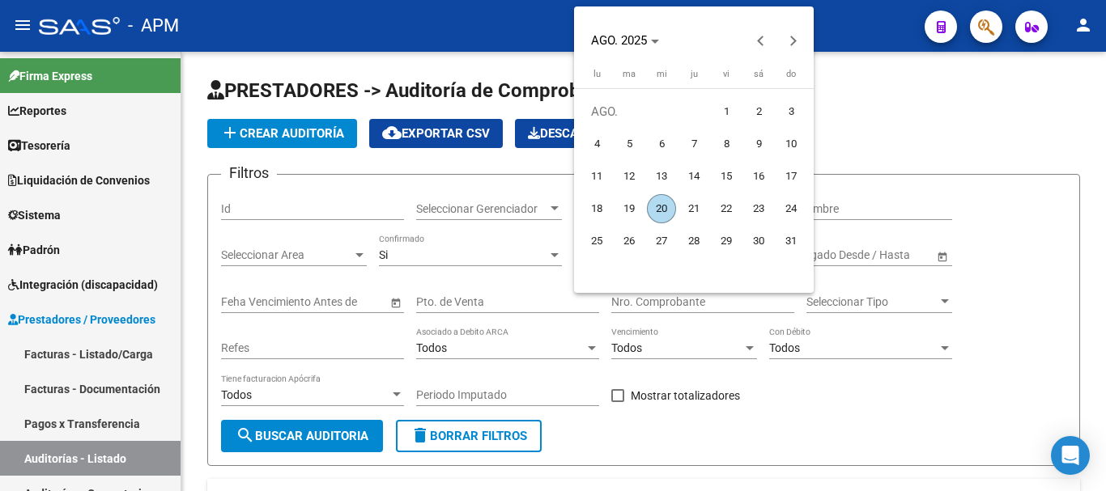
click at [720, 108] on span "1" at bounding box center [726, 111] width 29 height 29
type input "[DATE]"
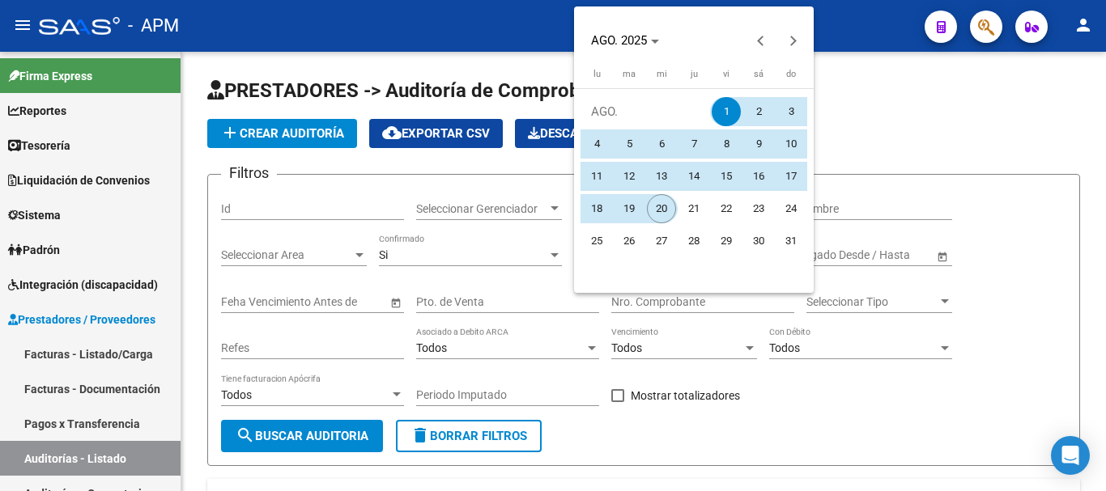
click at [661, 206] on span "20" at bounding box center [661, 208] width 29 height 29
type input "[DATE]"
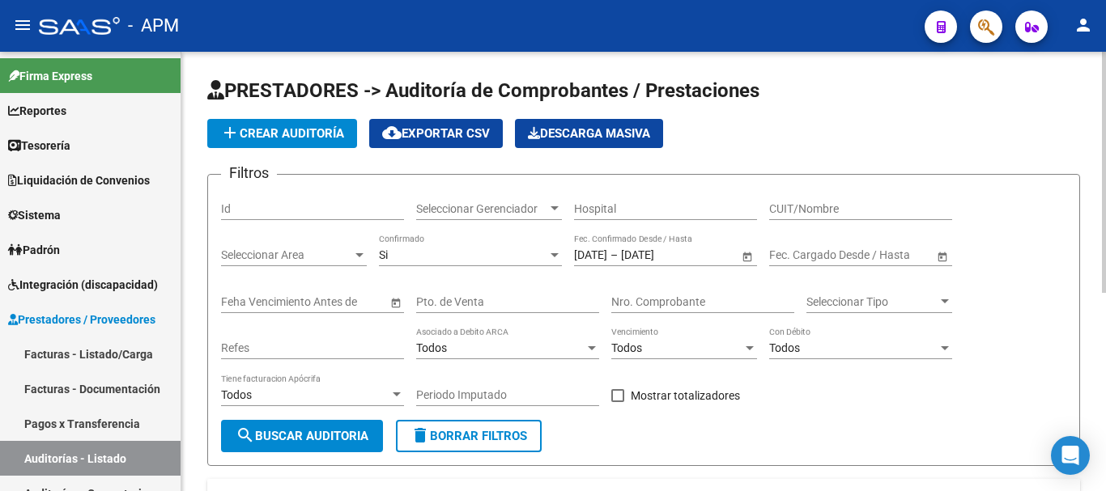
click at [359, 431] on span "search Buscar Auditoria" at bounding box center [302, 436] width 133 height 15
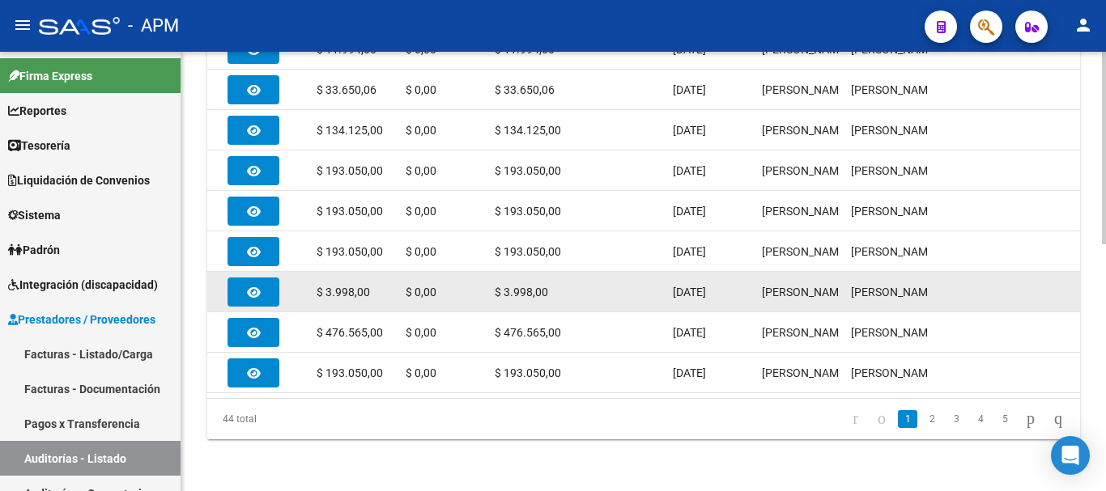
scroll to position [563, 0]
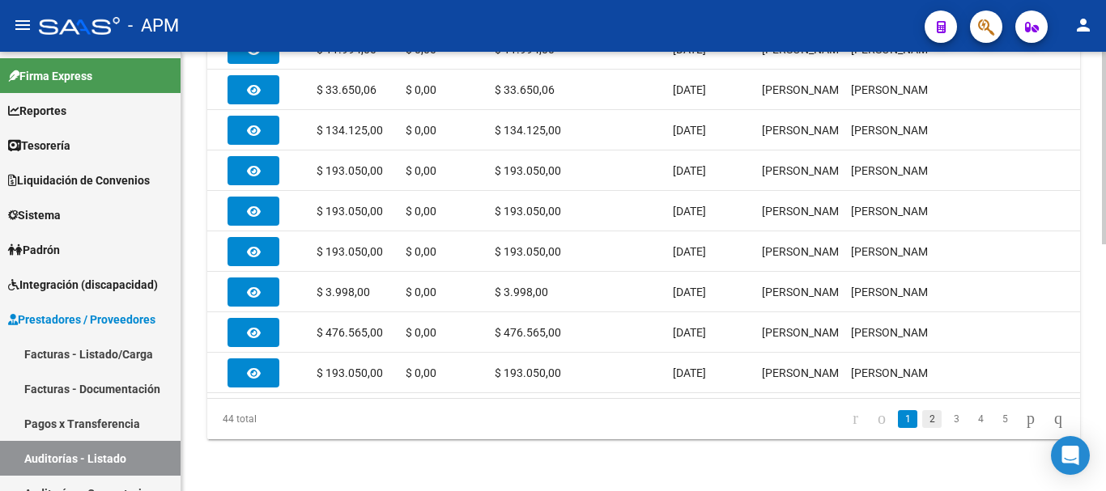
click at [922, 418] on link "2" at bounding box center [931, 419] width 19 height 18
click at [946, 425] on link "3" at bounding box center [955, 419] width 19 height 18
click at [971, 419] on link "4" at bounding box center [980, 419] width 19 height 18
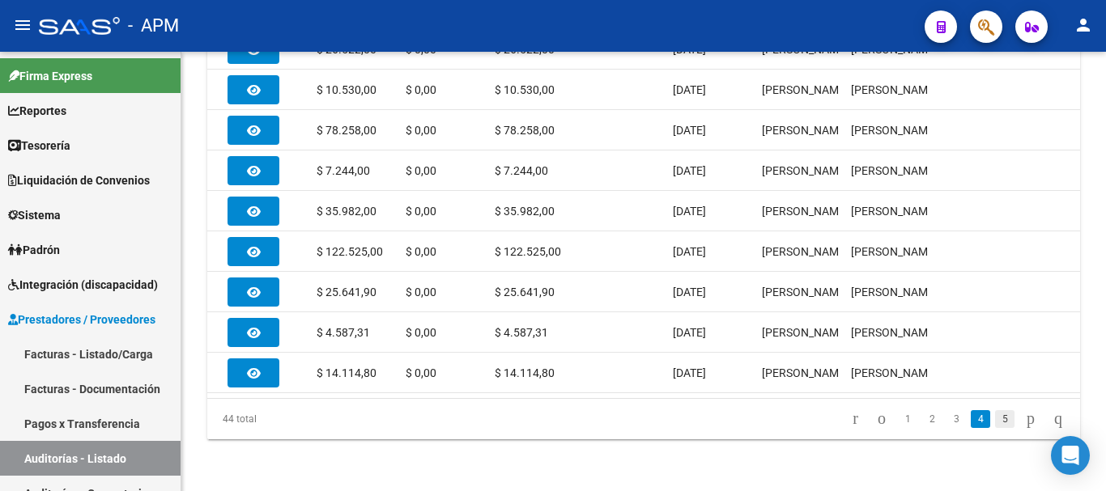
click at [995, 423] on link "5" at bounding box center [1004, 419] width 19 height 18
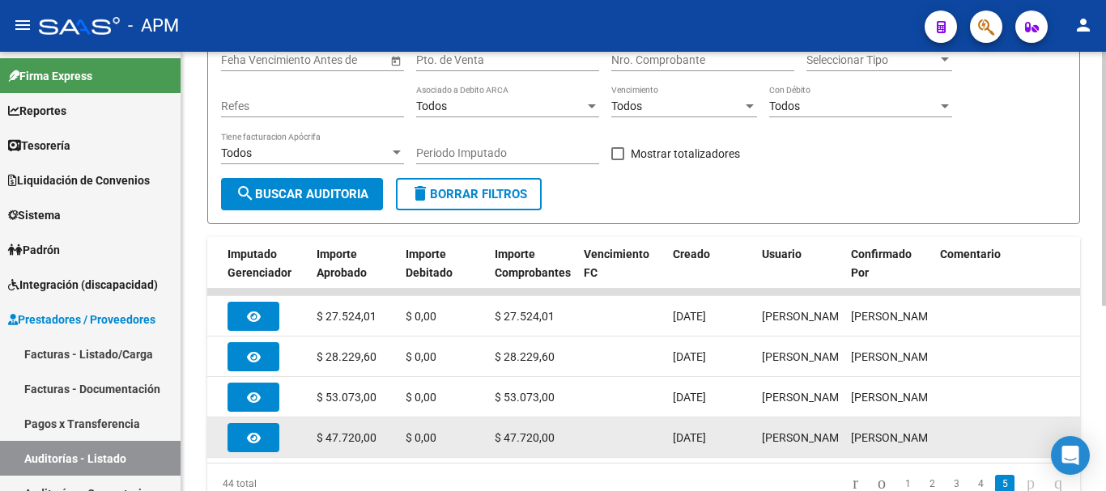
scroll to position [0, 0]
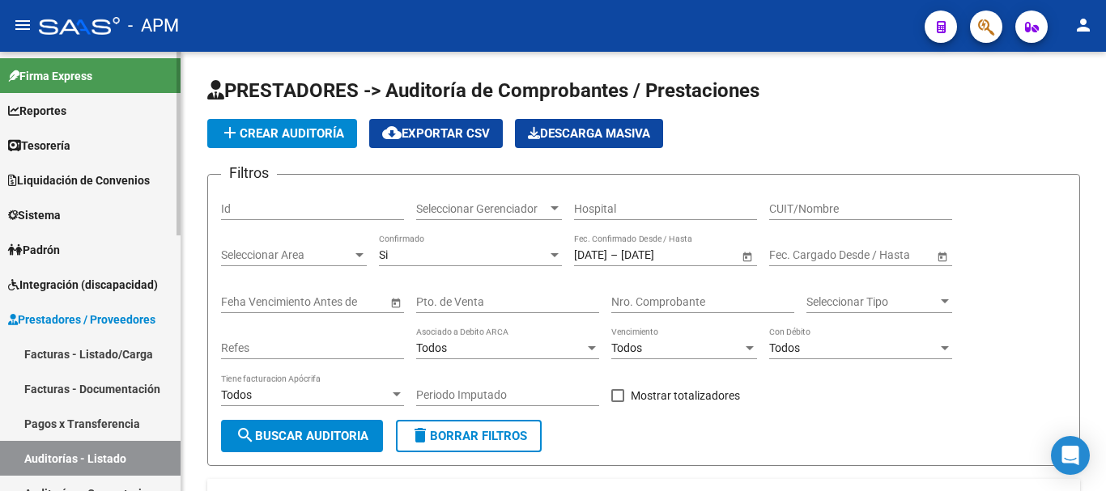
click at [84, 462] on link "Auditorías - Listado" at bounding box center [90, 458] width 181 height 35
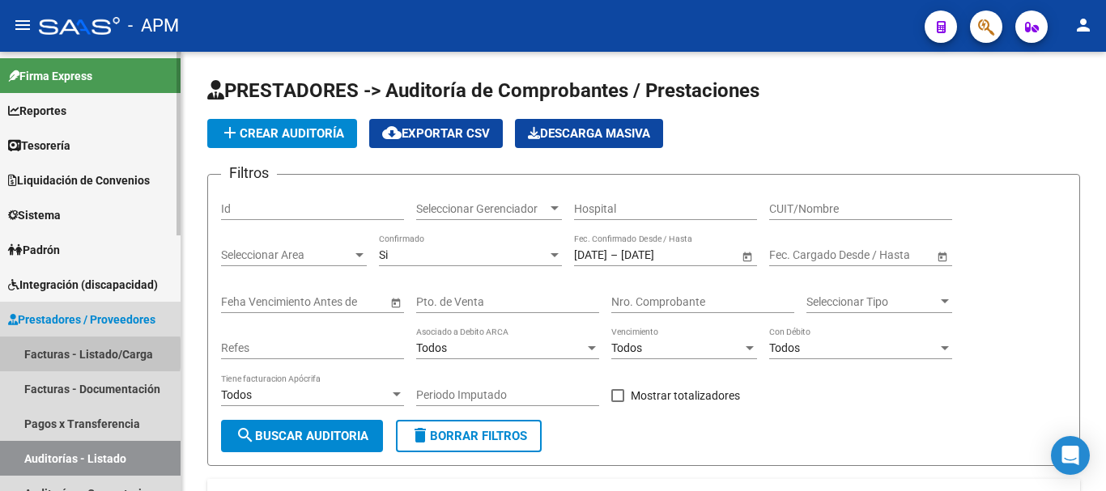
click at [49, 354] on link "Facturas - Listado/Carga" at bounding box center [90, 354] width 181 height 35
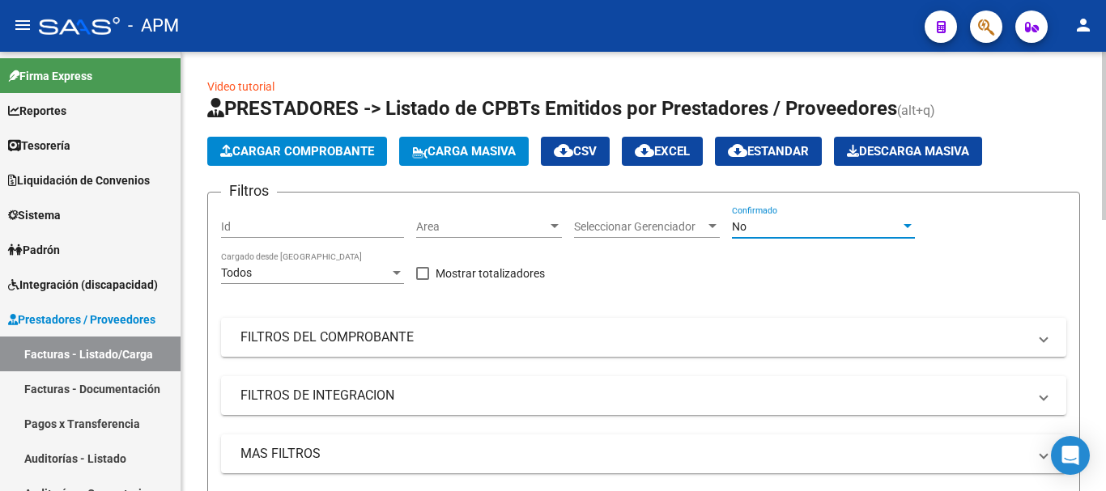
click at [852, 228] on div "No" at bounding box center [816, 227] width 168 height 14
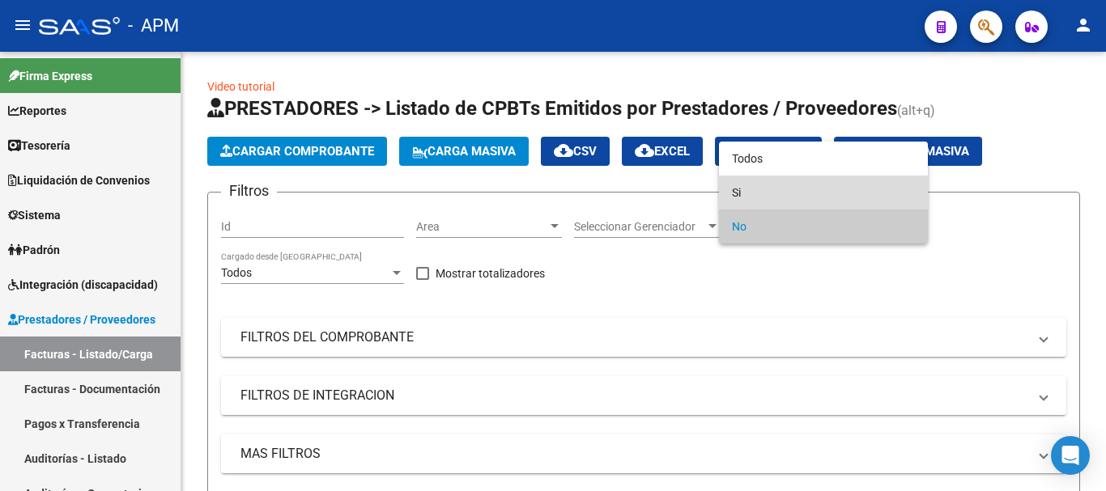
click at [839, 200] on span "Si" at bounding box center [823, 193] width 183 height 34
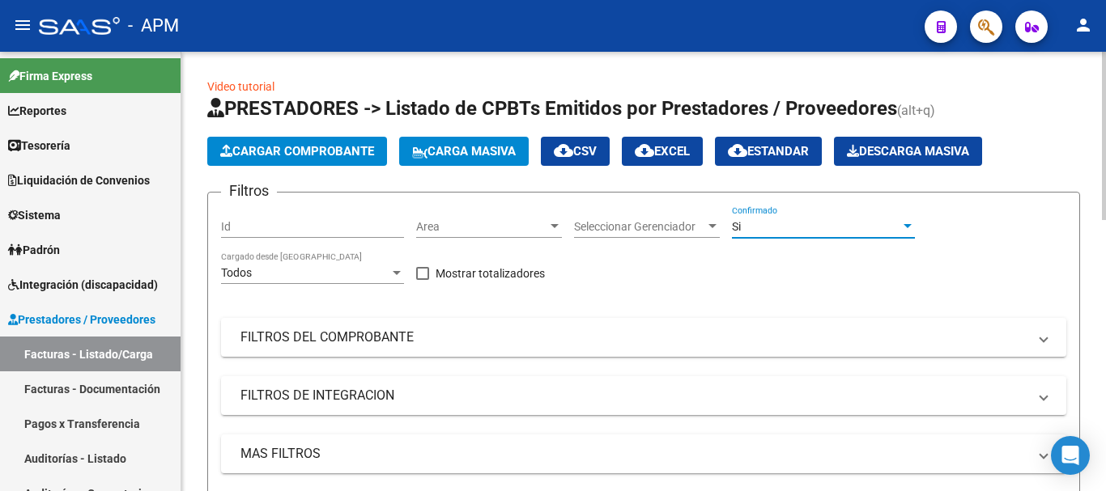
click at [699, 226] on span "Seleccionar Gerenciador" at bounding box center [639, 227] width 131 height 14
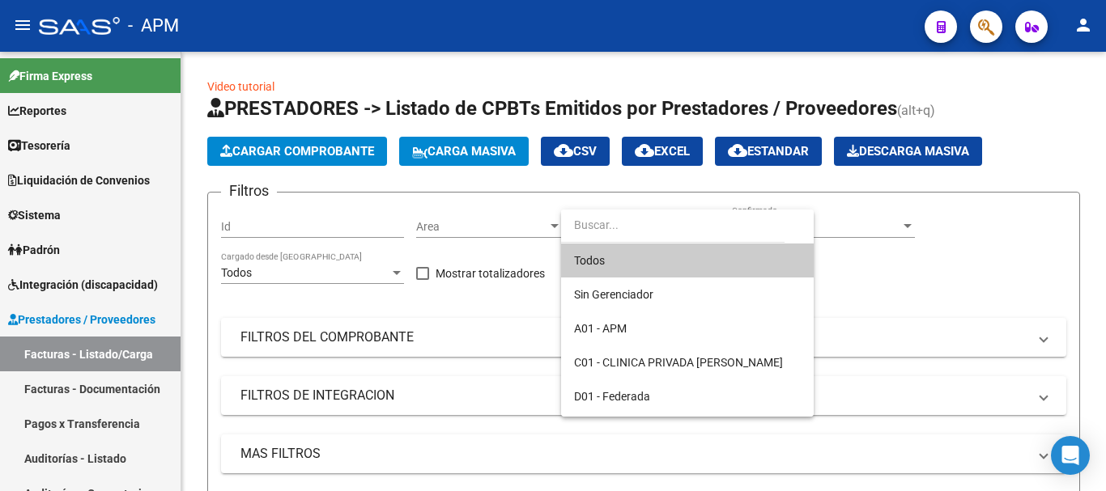
click at [469, 229] on div at bounding box center [553, 245] width 1106 height 491
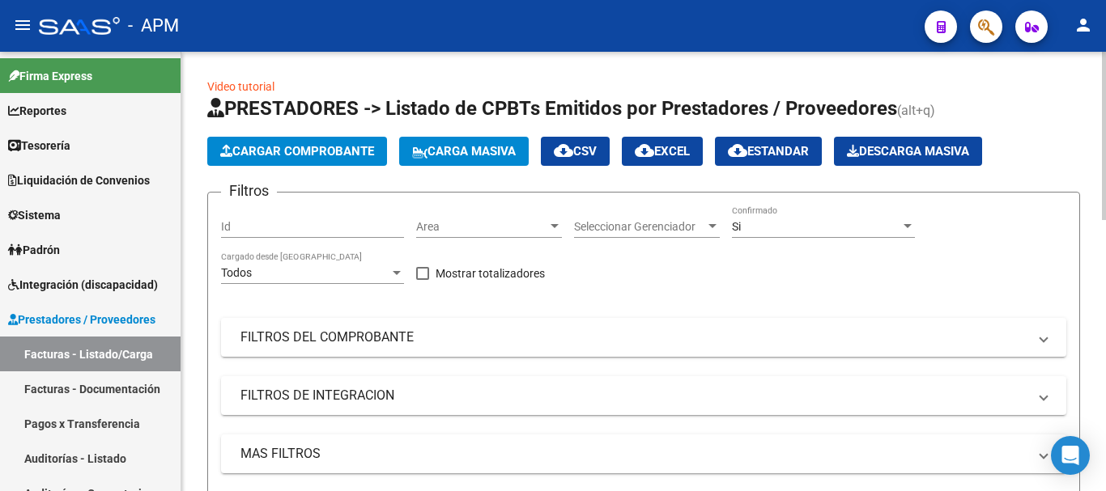
click at [544, 227] on span "Area" at bounding box center [481, 227] width 131 height 14
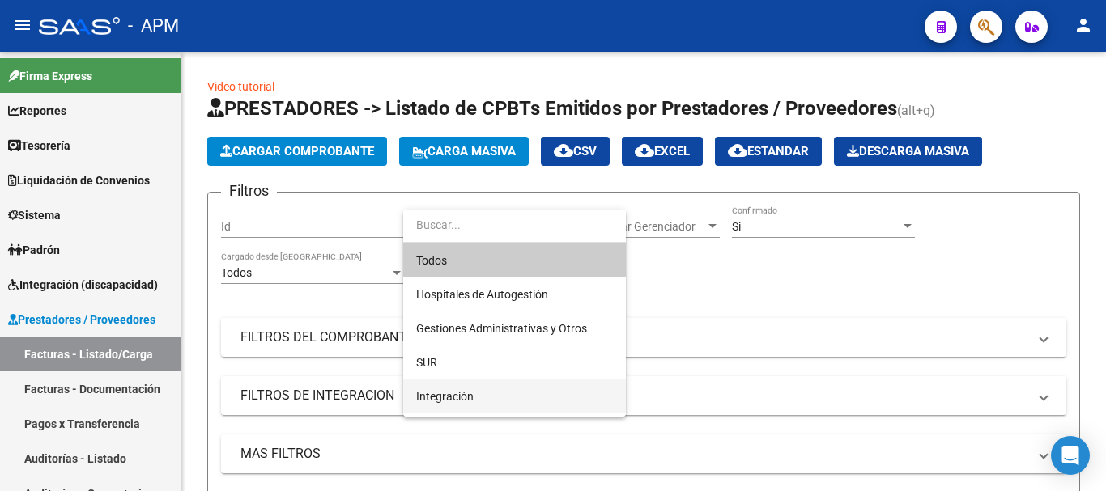
click at [493, 391] on span "Integración" at bounding box center [514, 397] width 197 height 34
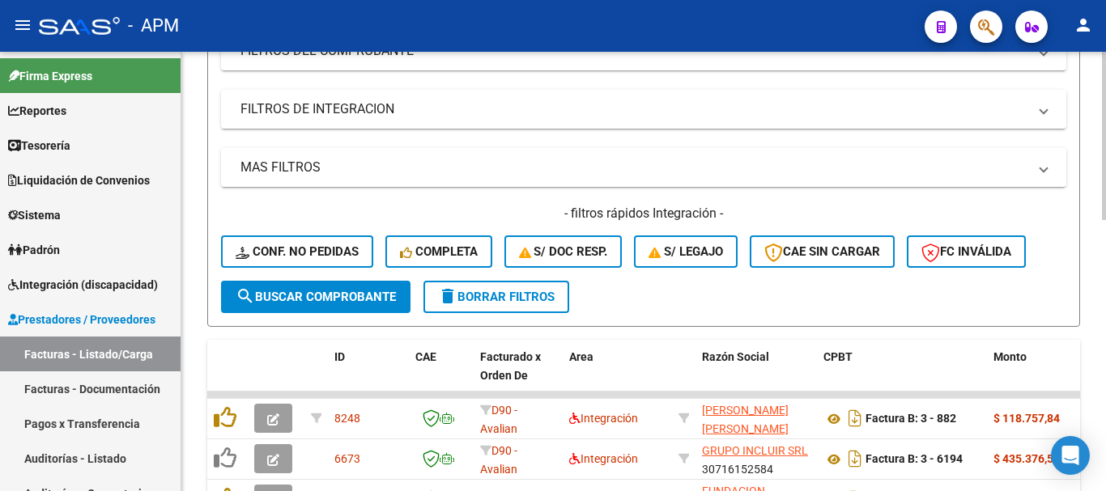
scroll to position [324, 0]
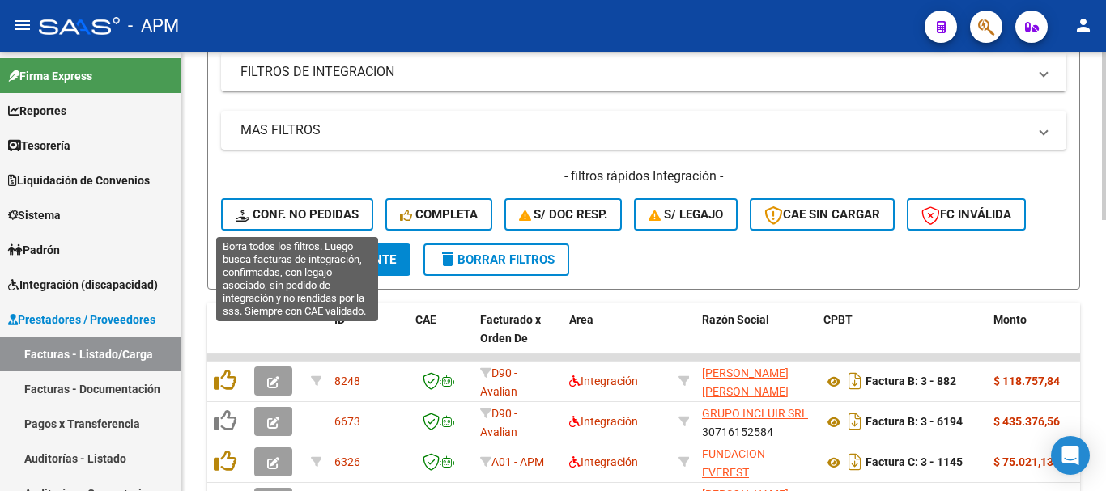
click at [324, 209] on span "Conf. no pedidas" at bounding box center [297, 214] width 123 height 15
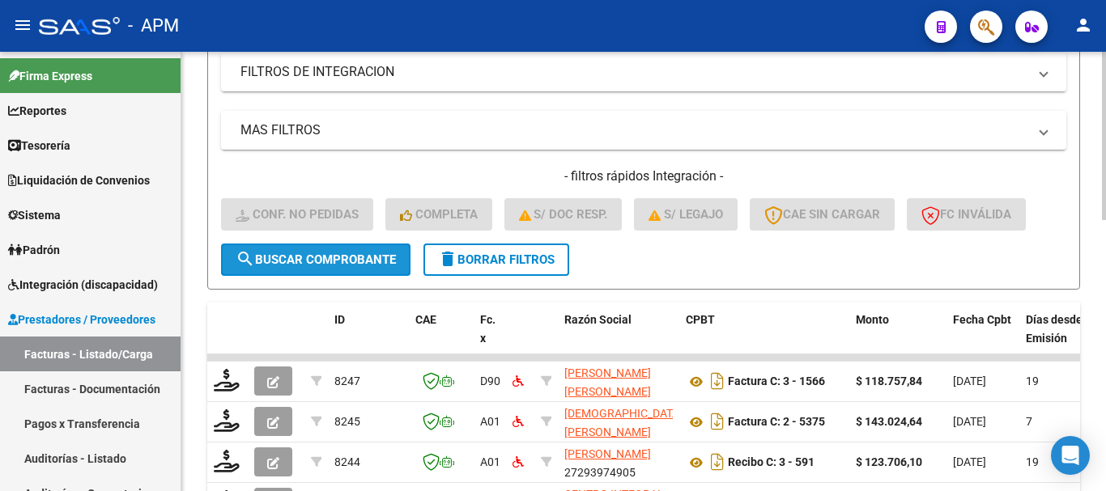
click at [347, 257] on span "search Buscar Comprobante" at bounding box center [316, 260] width 160 height 15
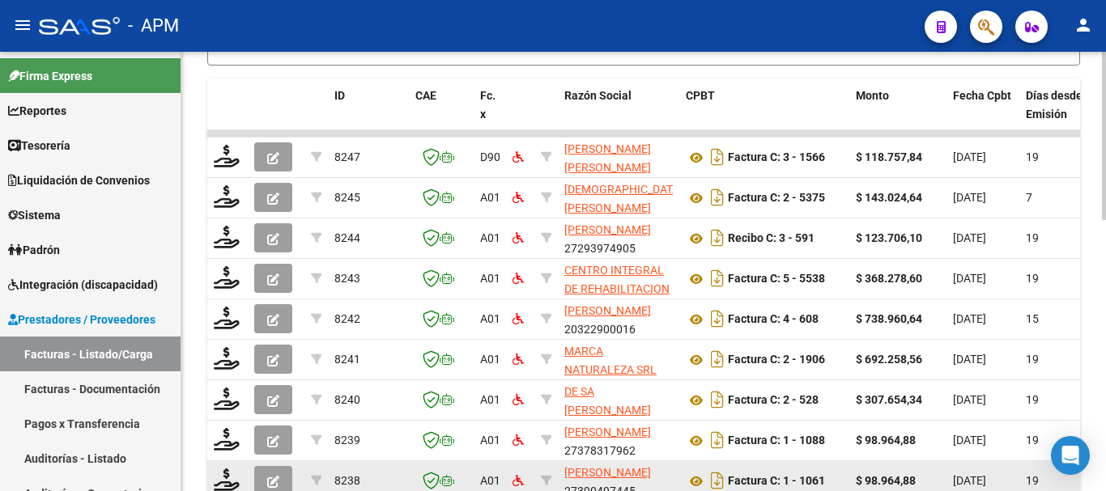
scroll to position [710, 0]
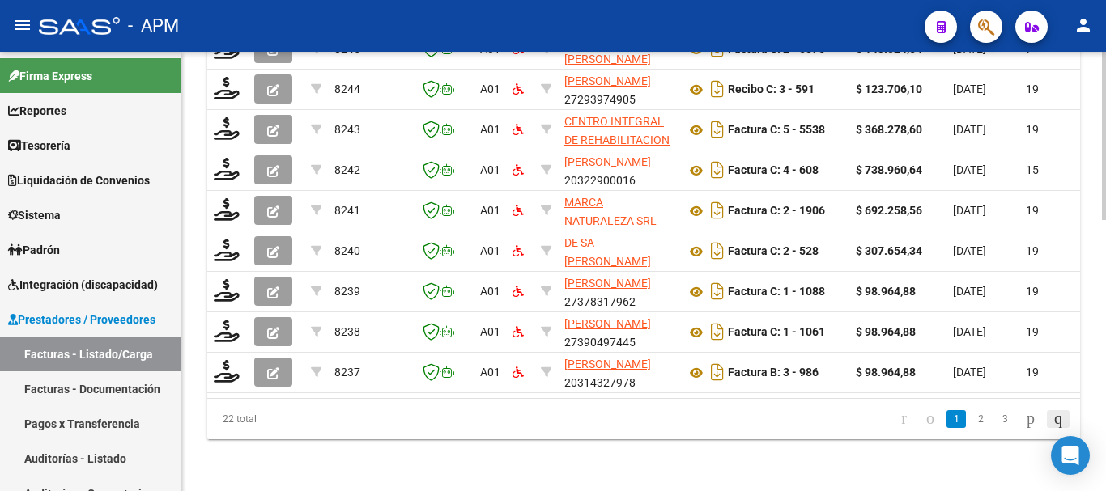
click at [1047, 415] on link "go to last page" at bounding box center [1058, 419] width 23 height 18
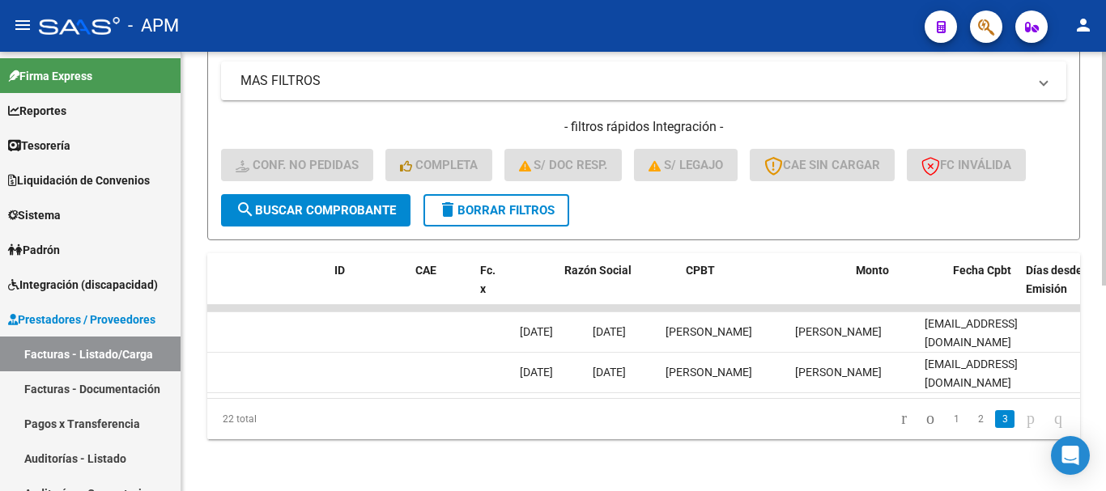
scroll to position [0, 0]
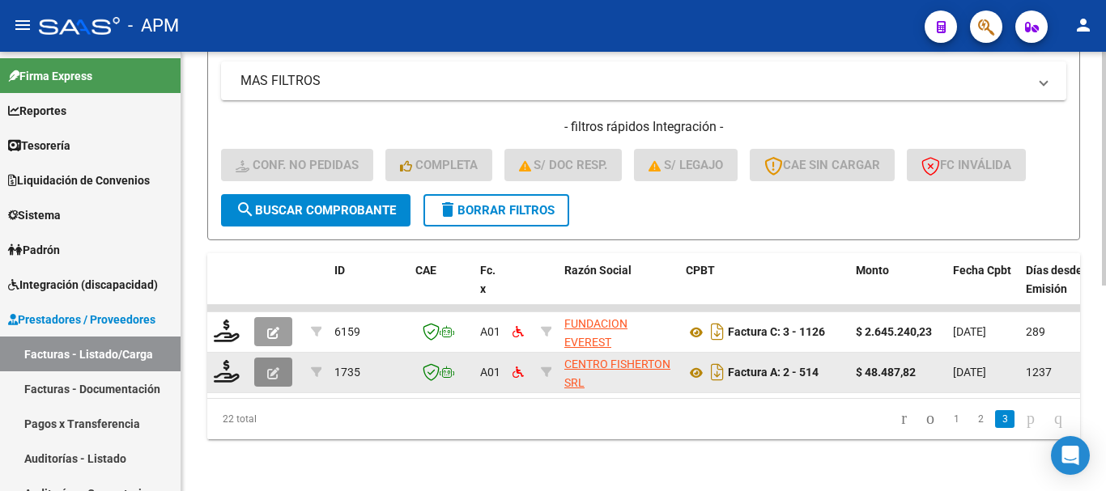
click at [263, 359] on button "button" at bounding box center [273, 372] width 38 height 29
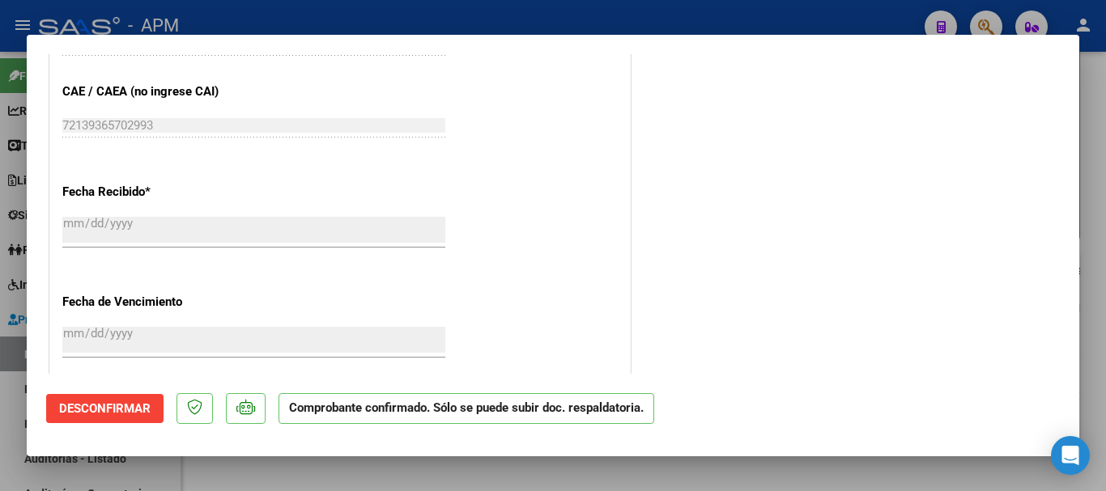
scroll to position [1354, 0]
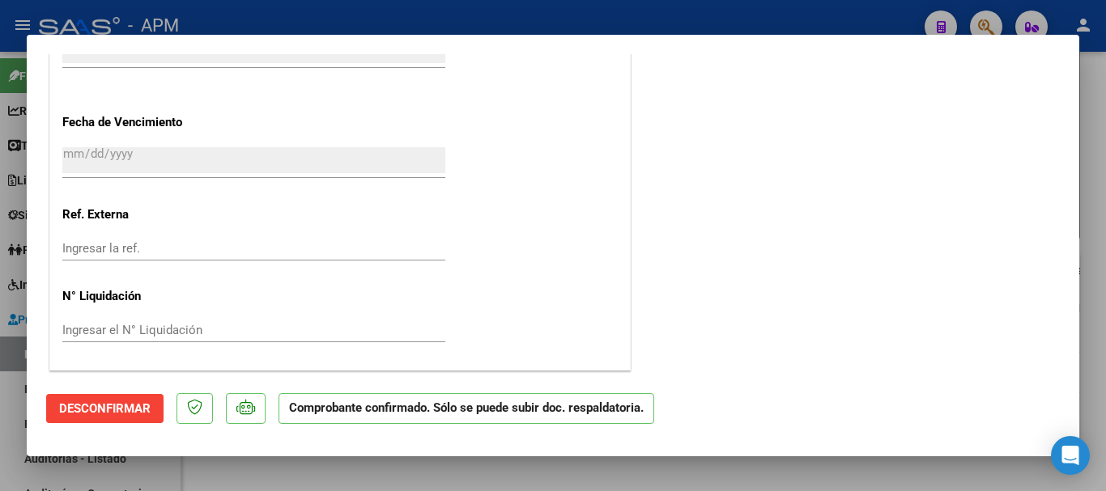
click at [601, 482] on div at bounding box center [553, 245] width 1106 height 491
type input "$ 0,00"
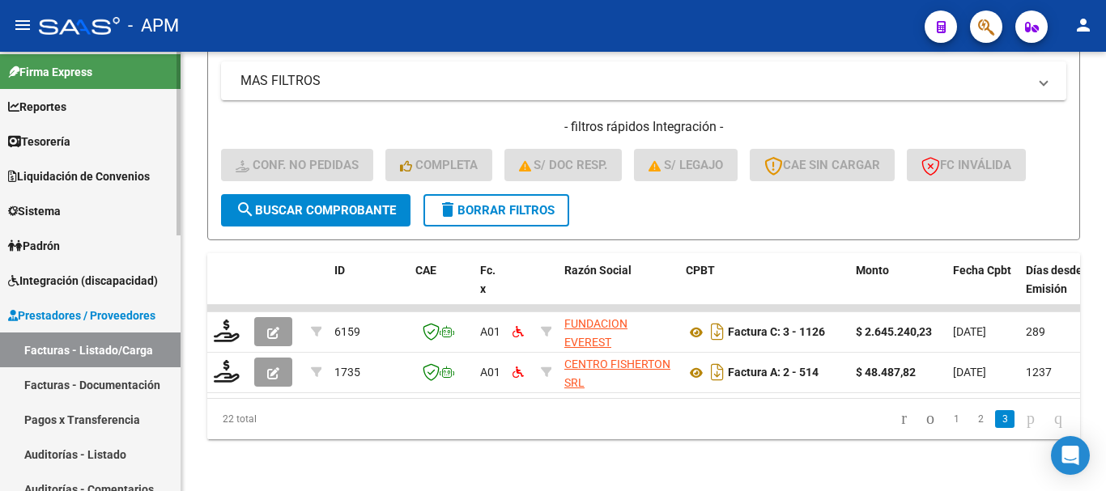
scroll to position [0, 0]
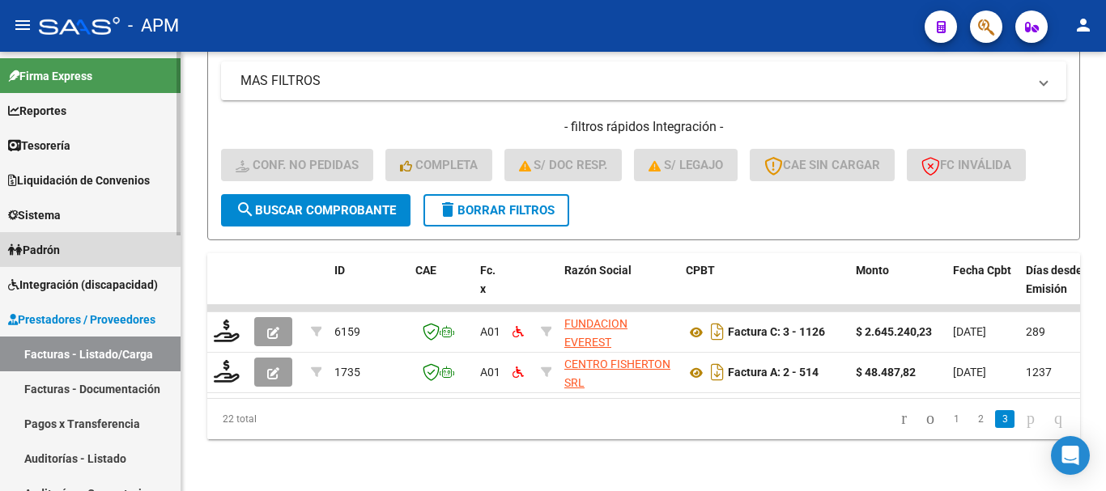
click at [45, 240] on link "Padrón" at bounding box center [90, 249] width 181 height 35
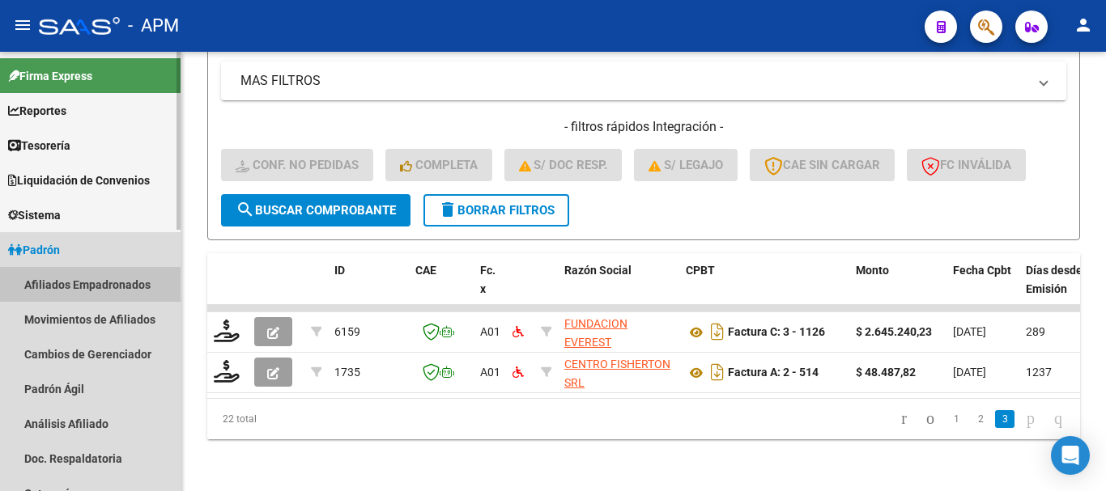
click at [72, 273] on link "Afiliados Empadronados" at bounding box center [90, 284] width 181 height 35
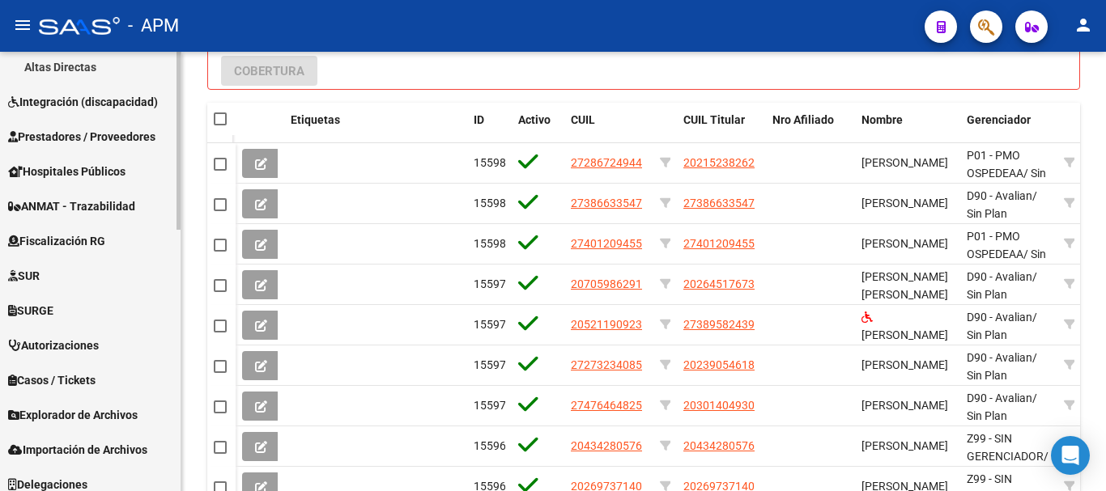
scroll to position [567, 0]
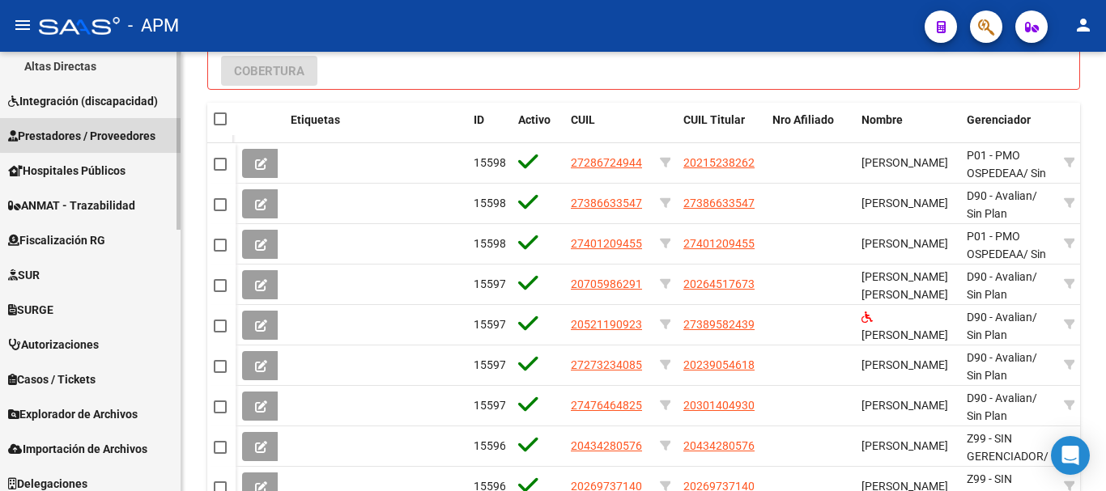
click at [99, 135] on span "Prestadores / Proveedores" at bounding box center [81, 136] width 147 height 18
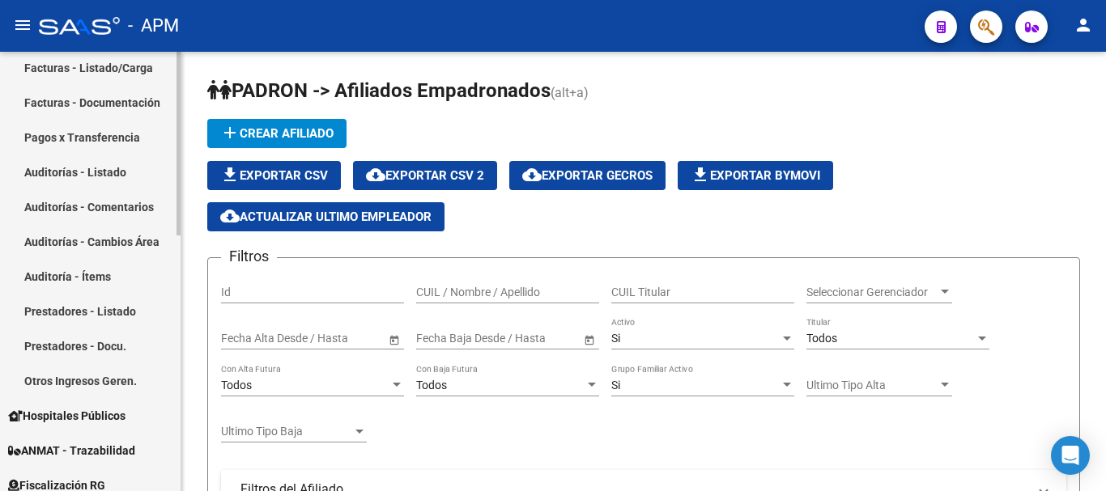
scroll to position [206, 0]
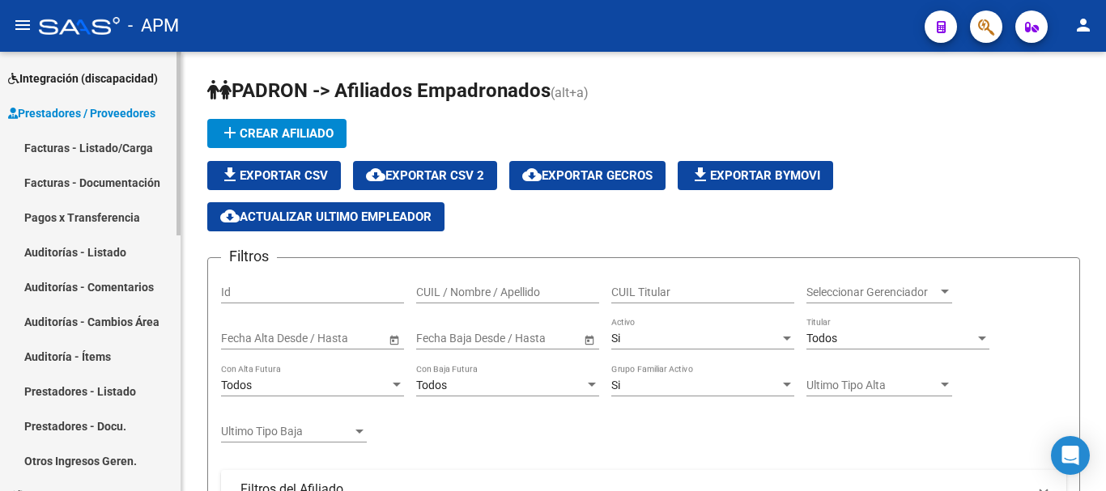
click at [101, 75] on span "Integración (discapacidad)" at bounding box center [83, 79] width 150 height 18
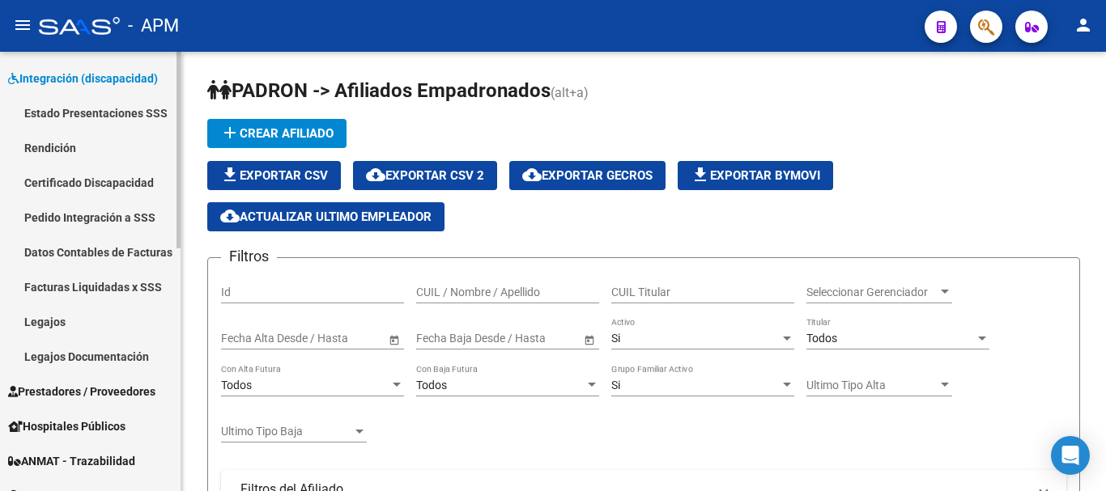
click at [113, 212] on link "Pedido Integración a SSS" at bounding box center [90, 217] width 181 height 35
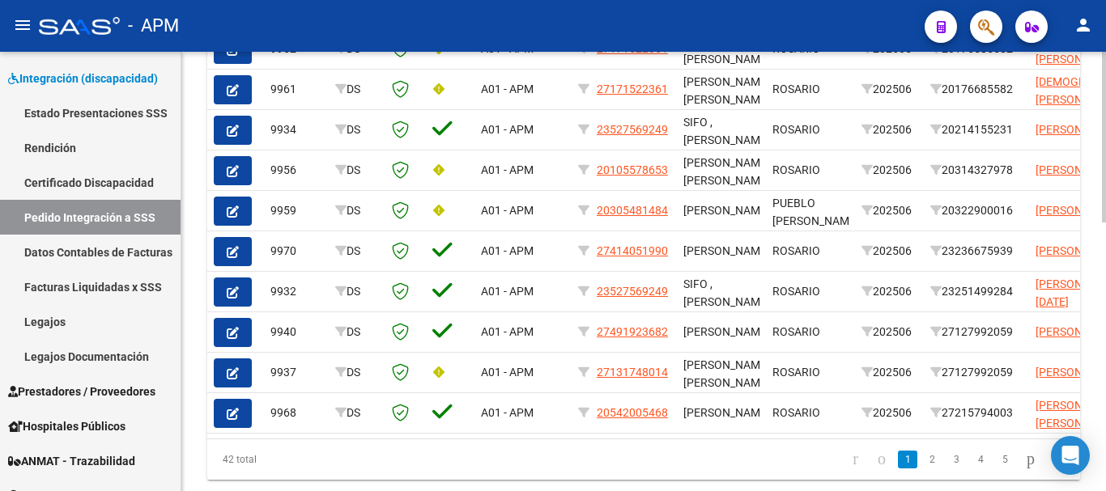
scroll to position [648, 0]
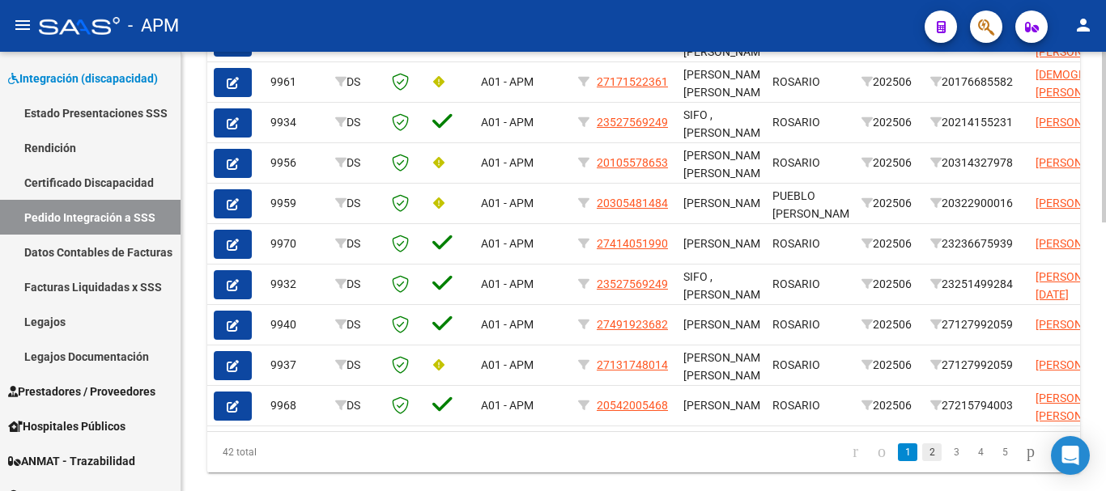
click at [922, 461] on link "2" at bounding box center [931, 453] width 19 height 18
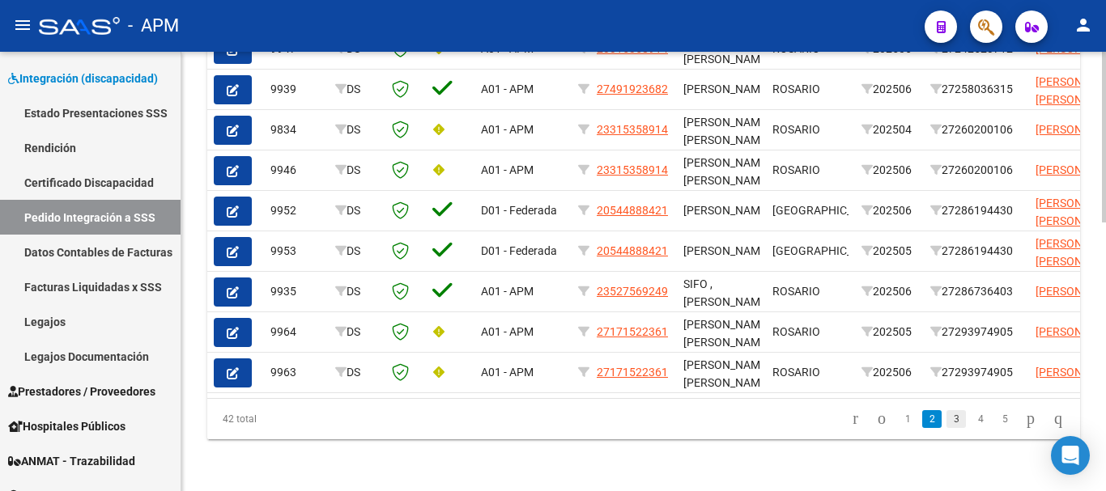
click at [947, 423] on link "3" at bounding box center [955, 419] width 19 height 18
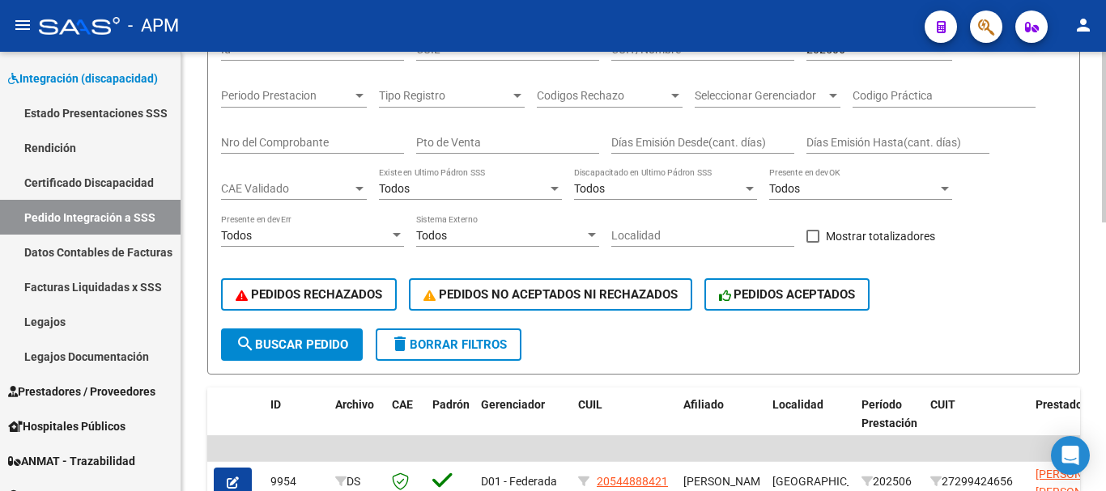
scroll to position [0, 0]
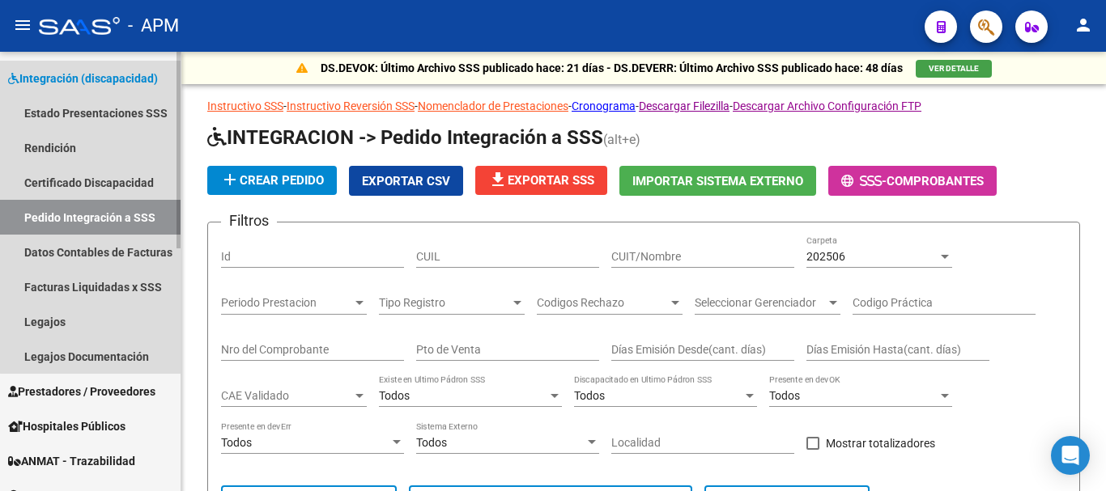
click at [96, 211] on link "Pedido Integración a SSS" at bounding box center [90, 217] width 181 height 35
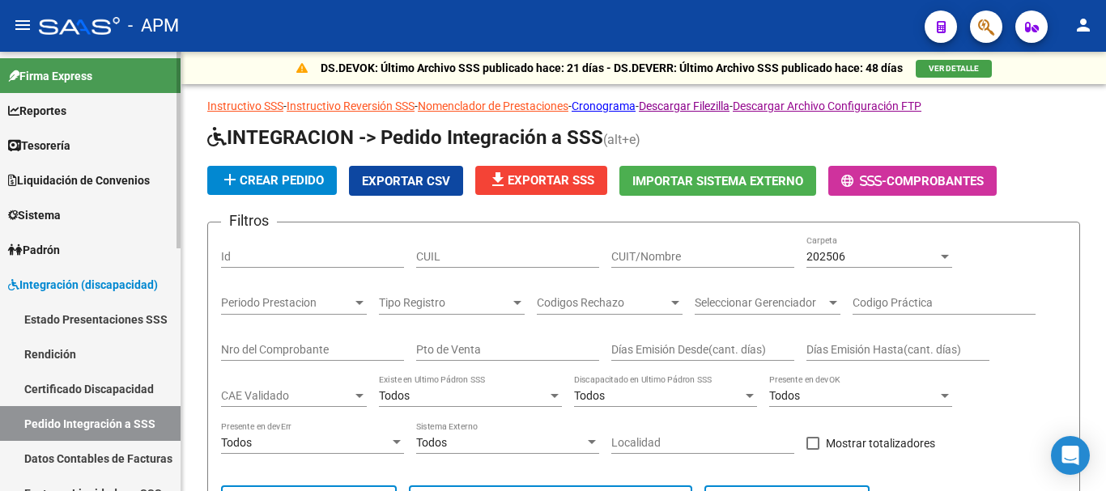
click at [92, 68] on span "Firma Express" at bounding box center [50, 76] width 84 height 18
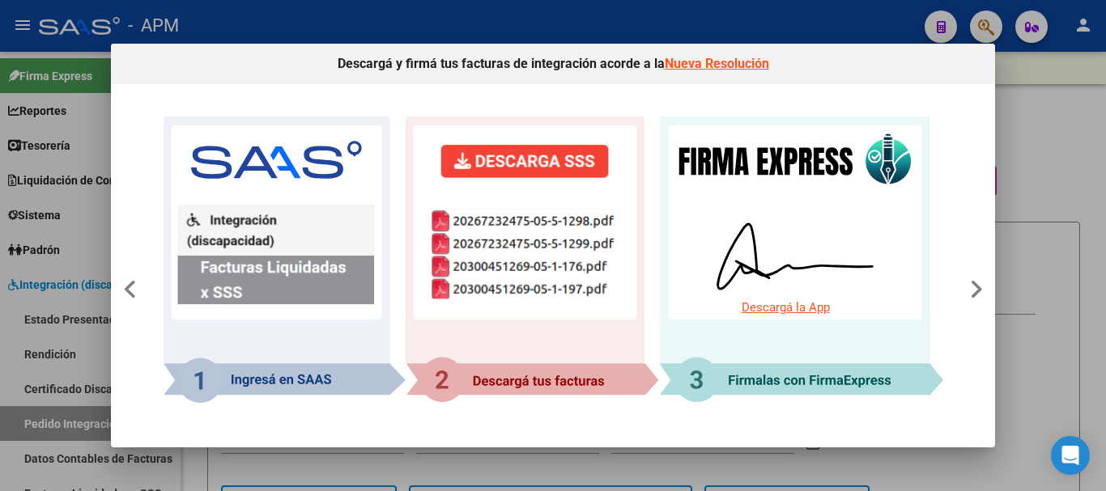
click at [1033, 377] on div at bounding box center [553, 245] width 1106 height 491
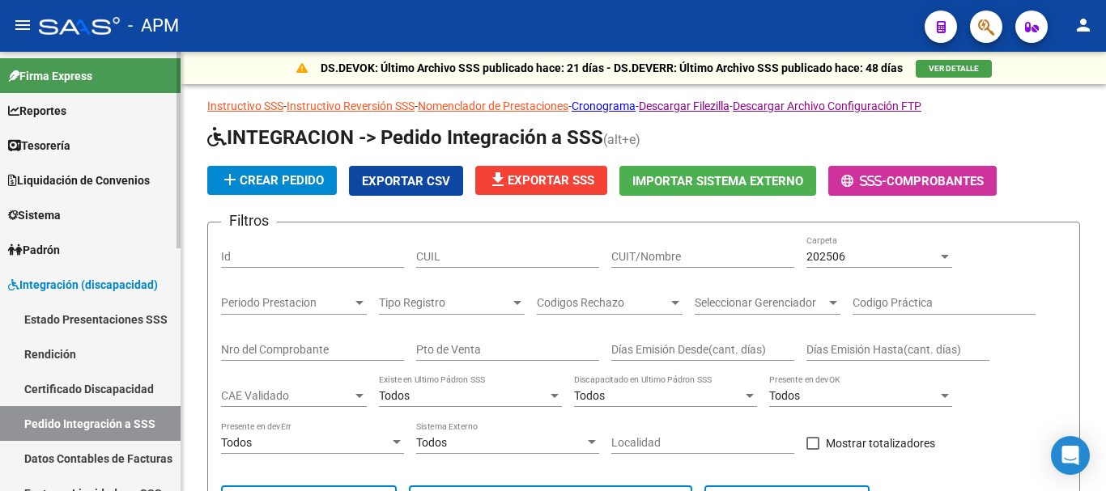
click at [54, 115] on span "Reportes" at bounding box center [37, 111] width 58 height 18
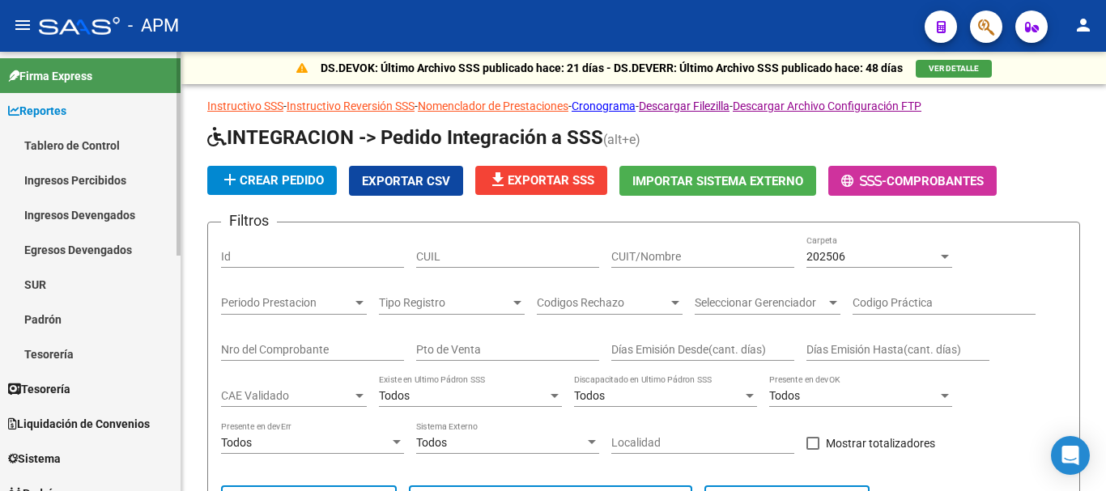
click at [61, 170] on link "Ingresos Percibidos" at bounding box center [90, 180] width 181 height 35
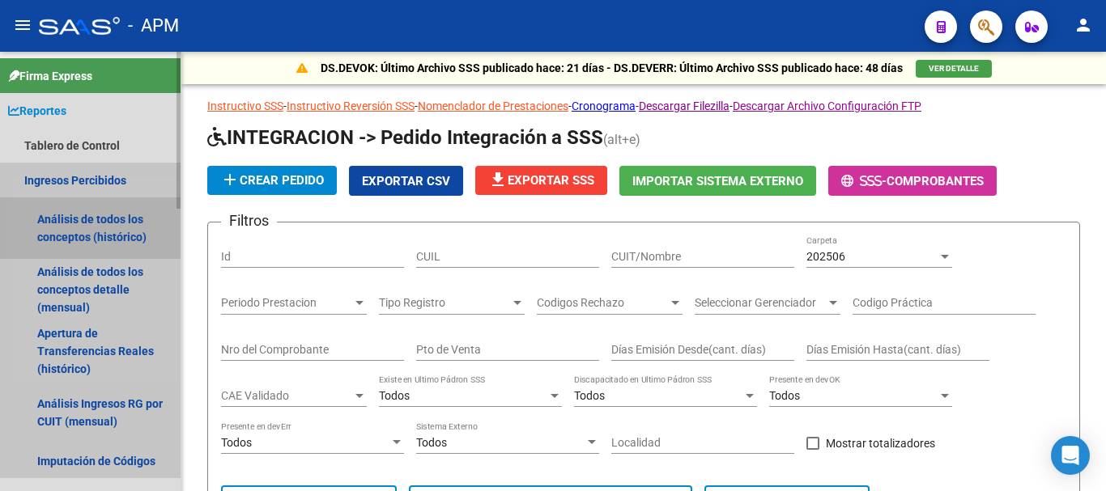
click at [70, 237] on link "Análisis de todos los conceptos (histórico)" at bounding box center [90, 229] width 181 height 62
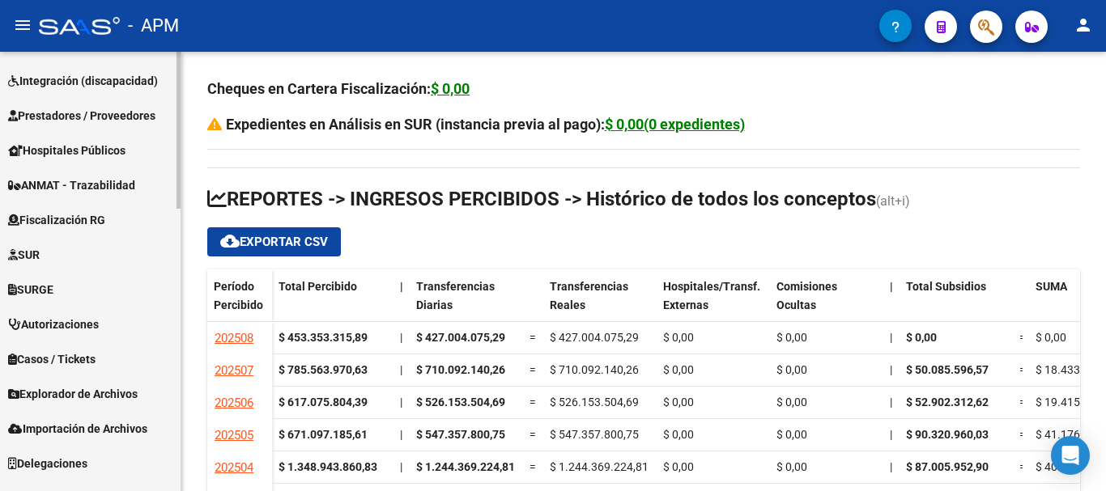
scroll to position [567, 0]
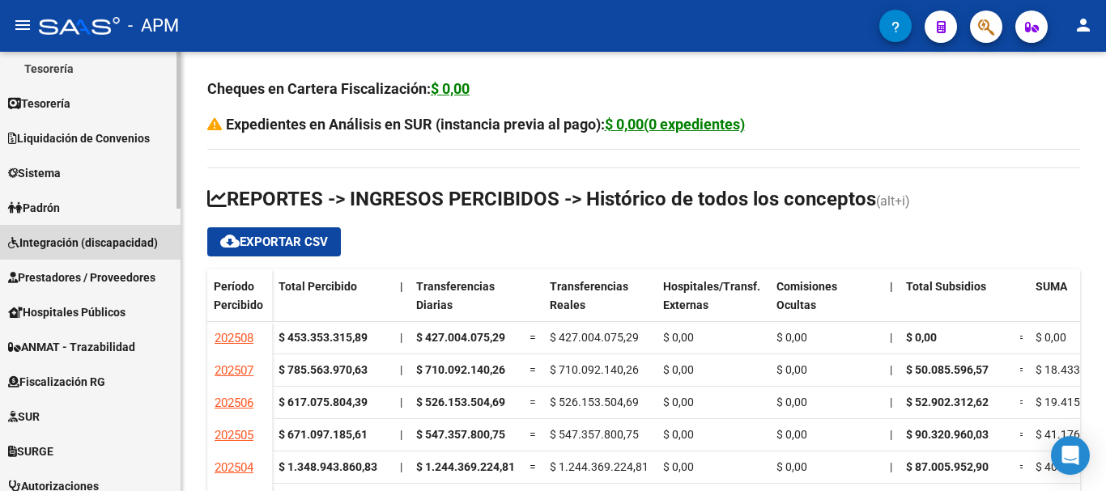
click at [54, 229] on link "Integración (discapacidad)" at bounding box center [90, 242] width 181 height 35
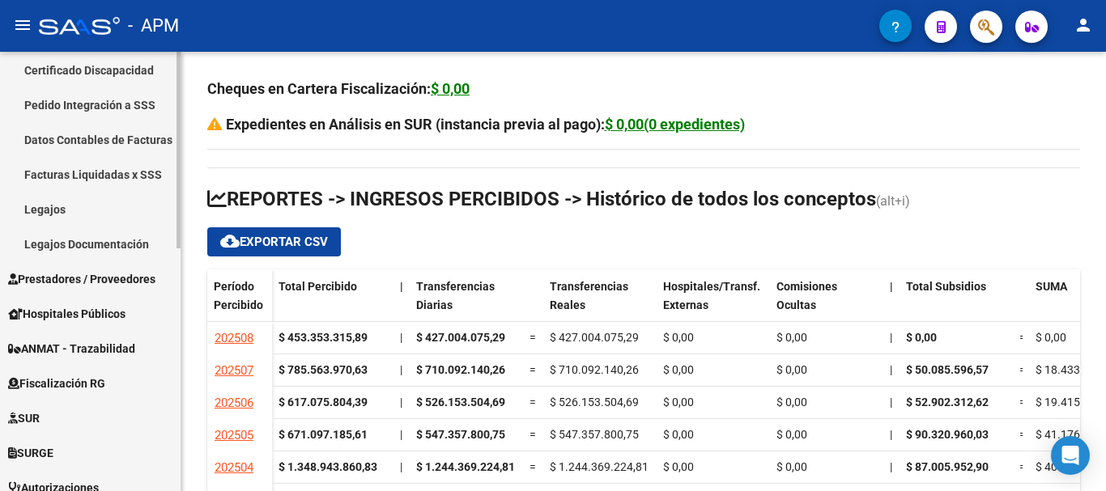
scroll to position [299, 0]
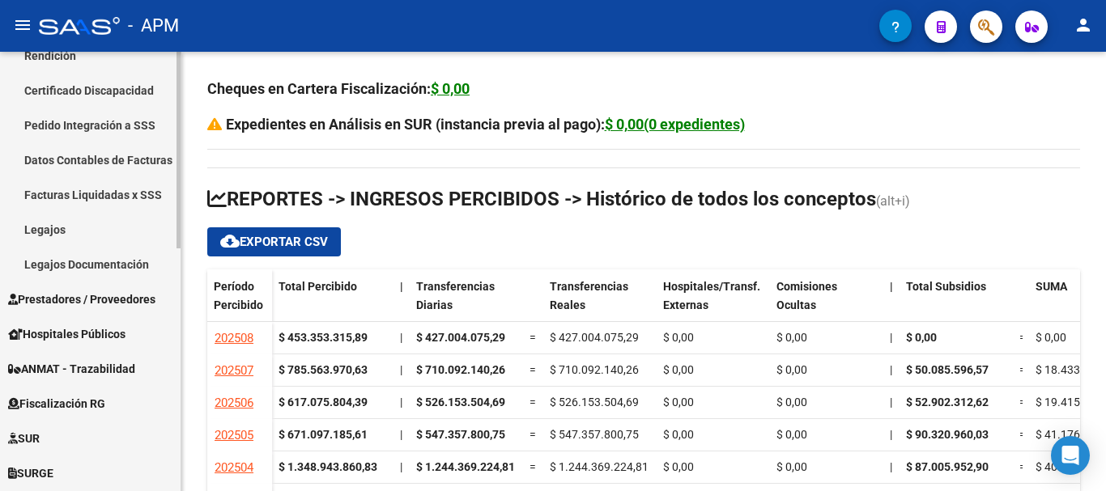
click at [161, 134] on link "Pedido Integración a SSS" at bounding box center [90, 125] width 181 height 35
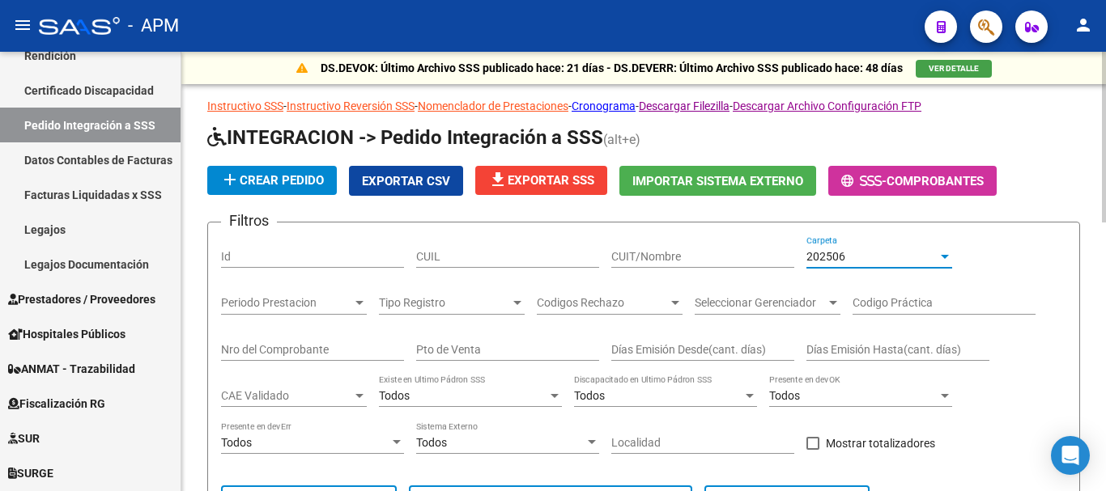
click at [937, 252] on div "202506" at bounding box center [871, 257] width 131 height 14
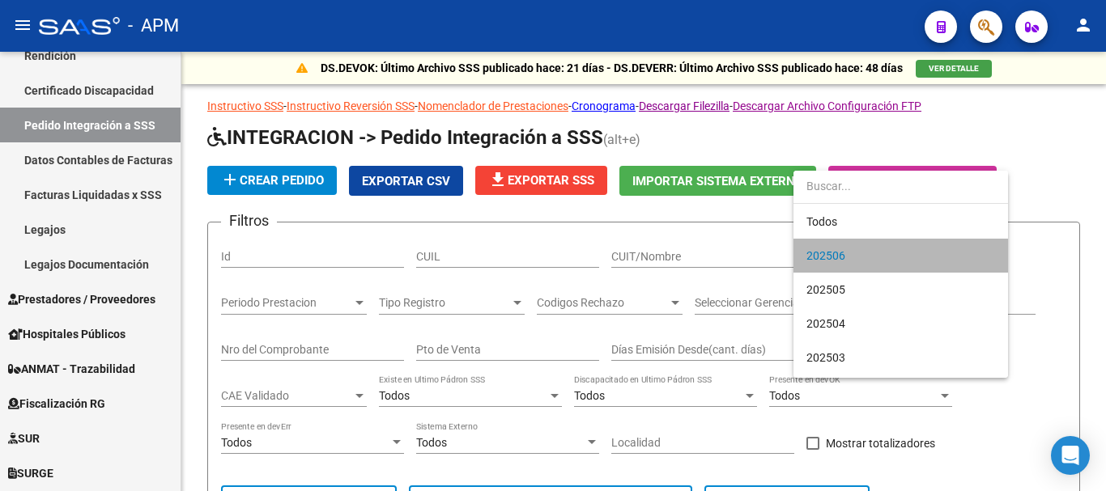
click at [909, 250] on span "202506" at bounding box center [900, 256] width 189 height 34
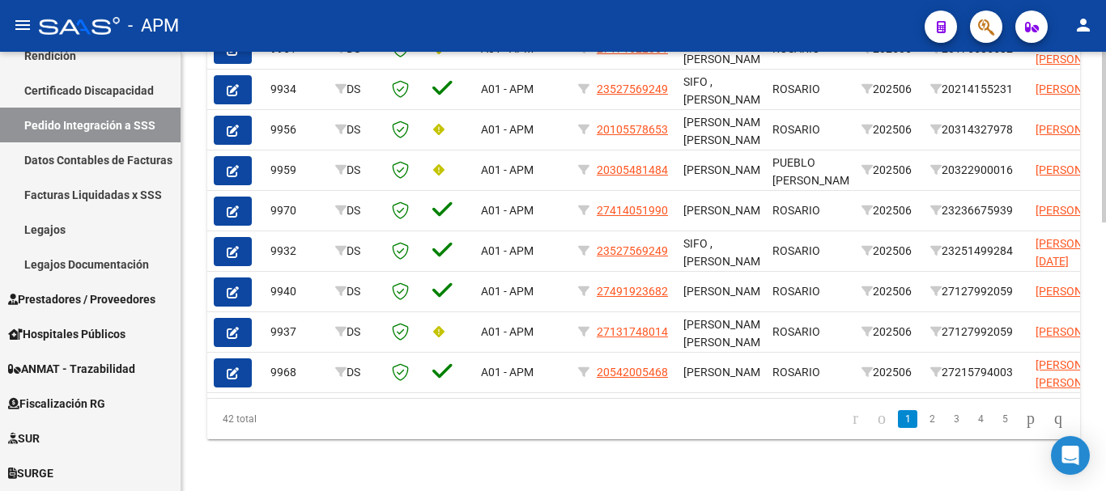
scroll to position [693, 0]
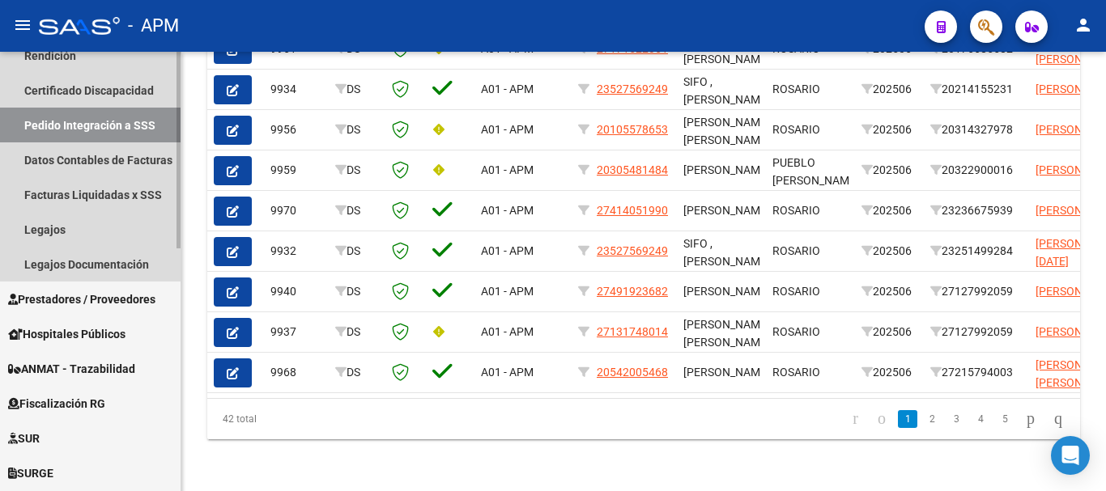
click at [85, 125] on link "Pedido Integración a SSS" at bounding box center [90, 125] width 181 height 35
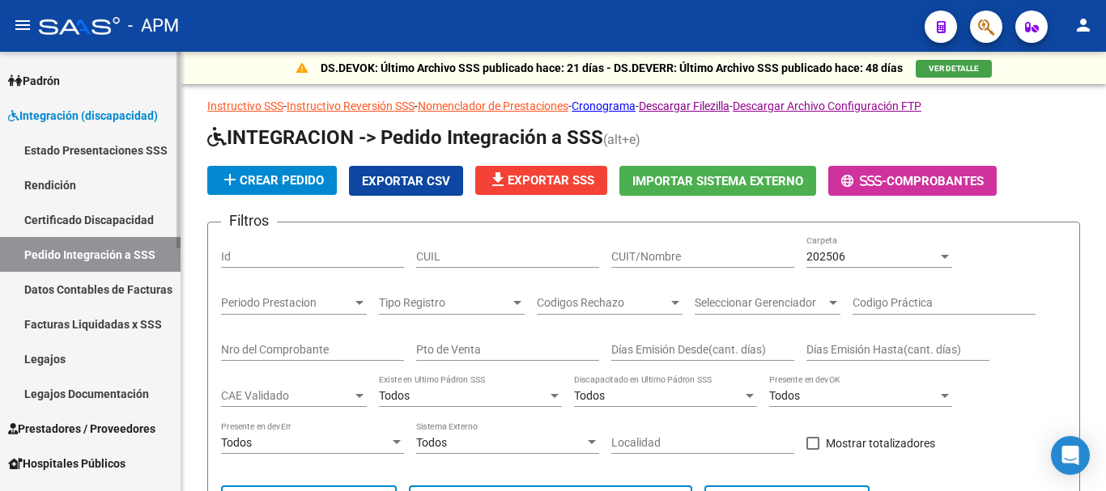
scroll to position [0, 0]
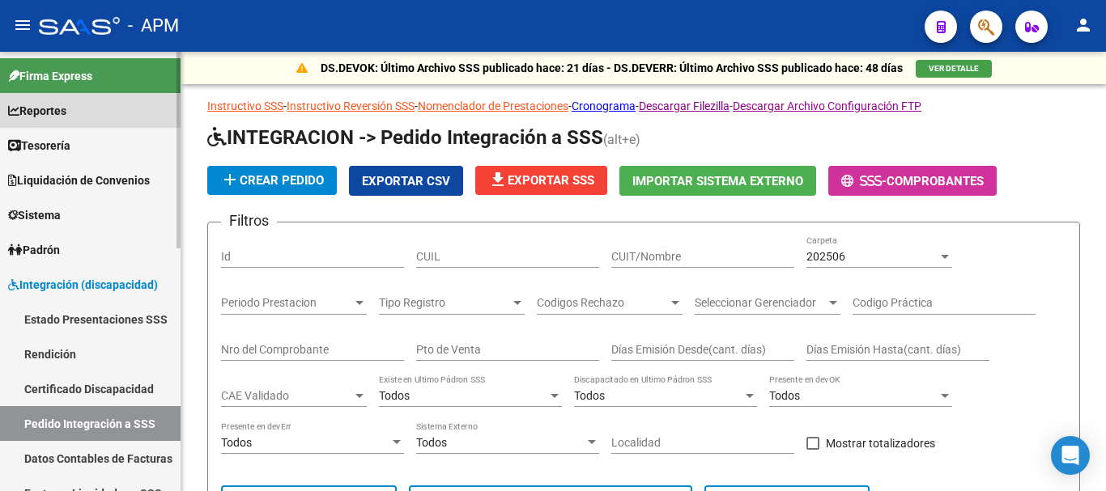
click at [86, 119] on link "Reportes" at bounding box center [90, 110] width 181 height 35
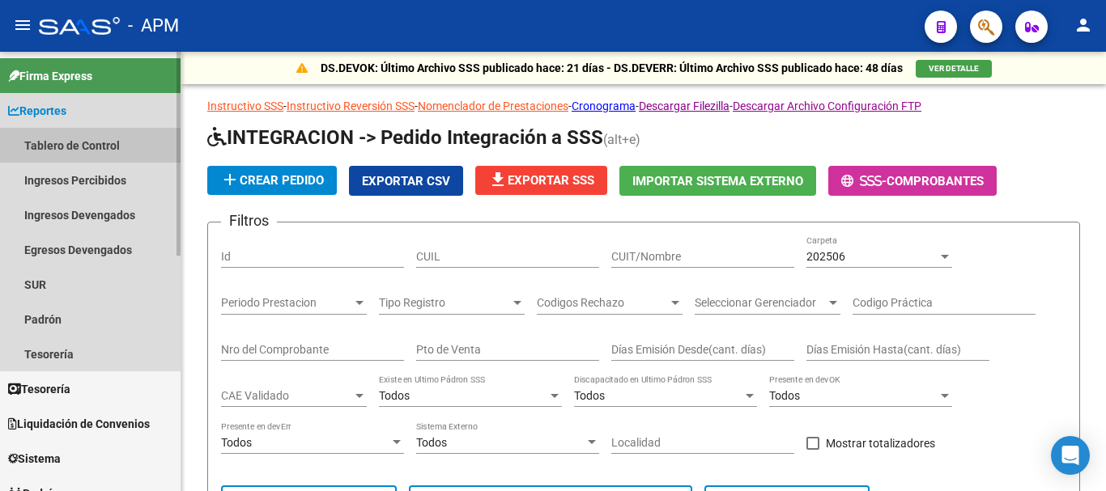
click at [87, 148] on link "Tablero de Control" at bounding box center [90, 145] width 181 height 35
